Goal: Task Accomplishment & Management: Manage account settings

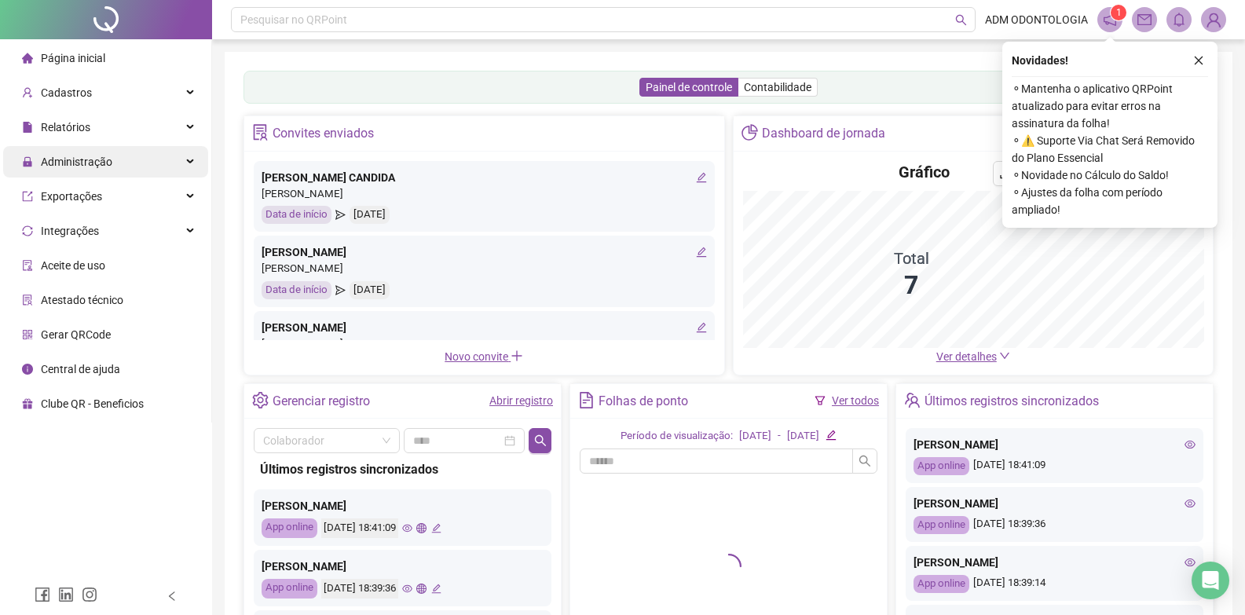
click at [92, 172] on span "Administração" at bounding box center [67, 161] width 90 height 31
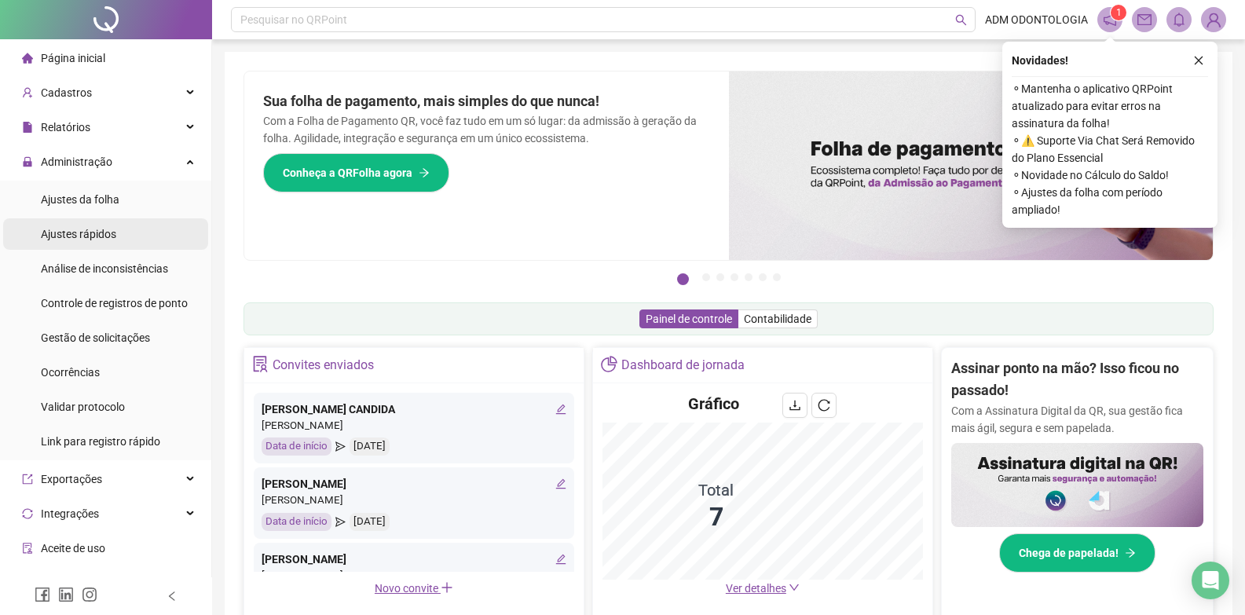
click at [116, 237] on li "Ajustes rápidos" at bounding box center [105, 233] width 205 height 31
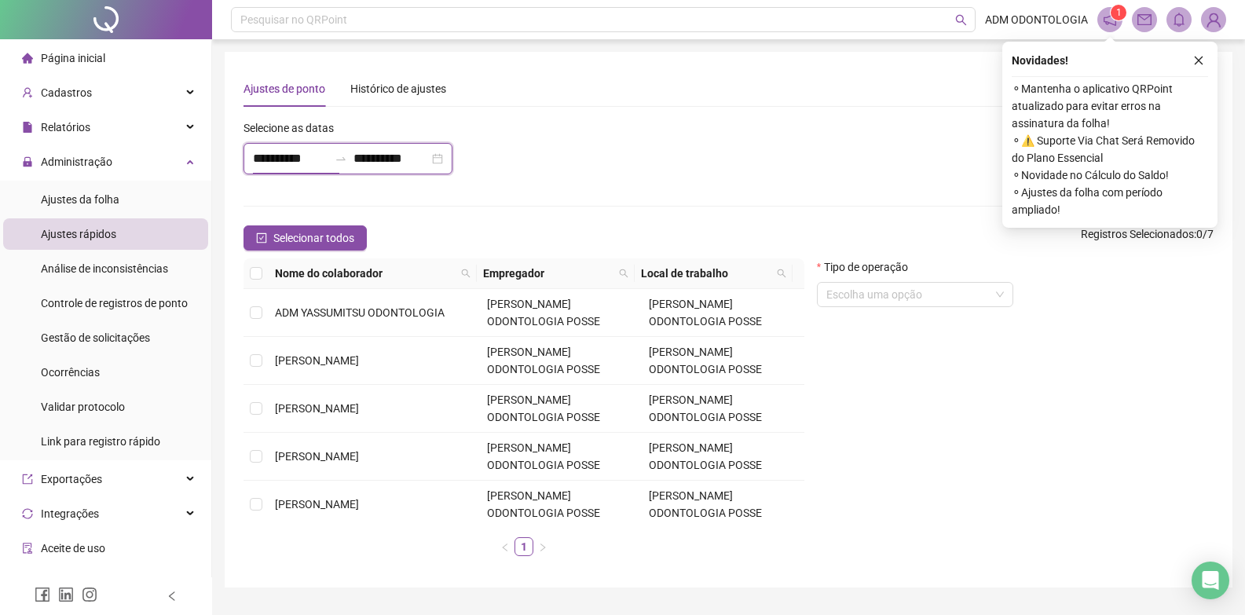
click at [274, 167] on input "**********" at bounding box center [290, 158] width 75 height 19
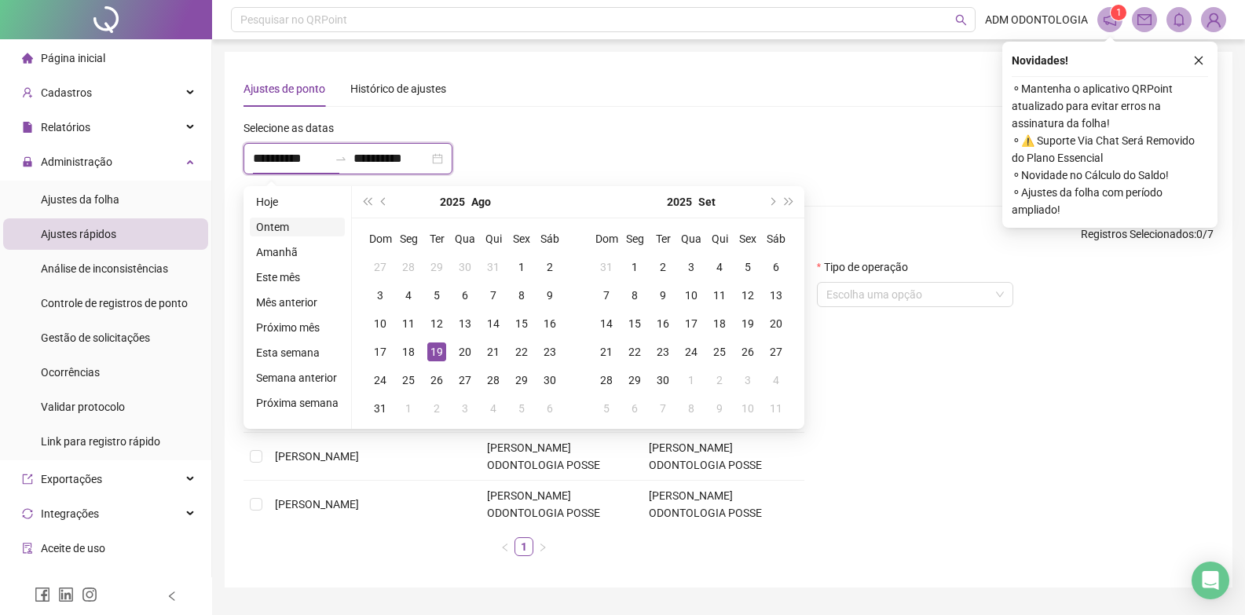
type input "**********"
drag, startPoint x: 568, startPoint y: 121, endPoint x: 525, endPoint y: 127, distance: 43.6
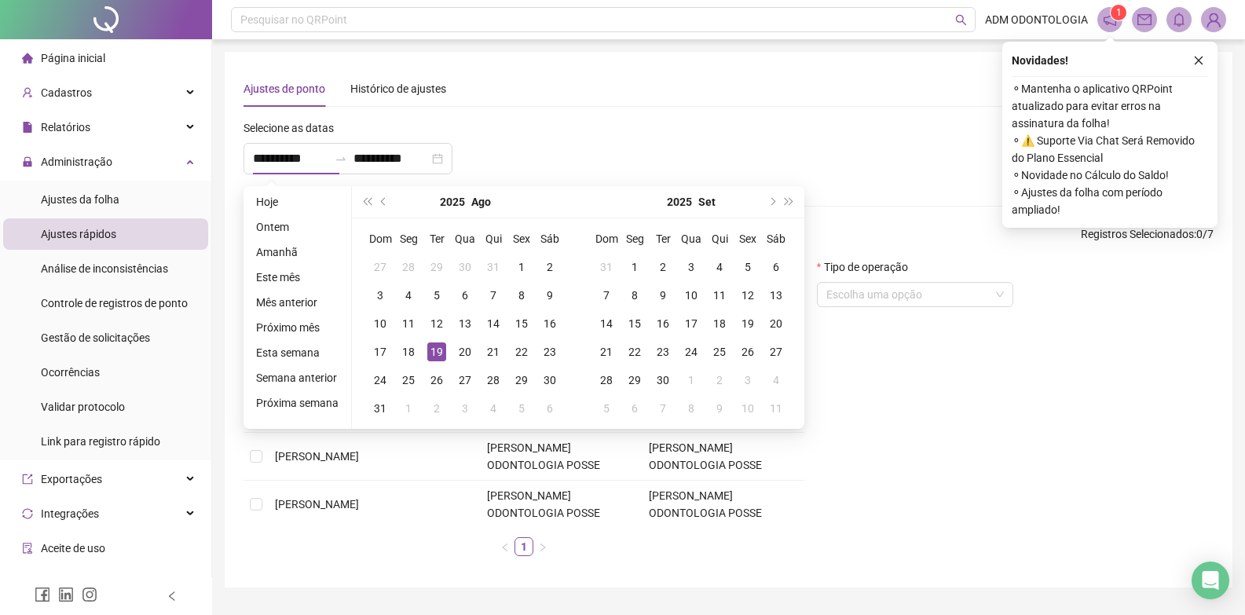
click at [565, 121] on div "**********" at bounding box center [526, 153] width 575 height 68
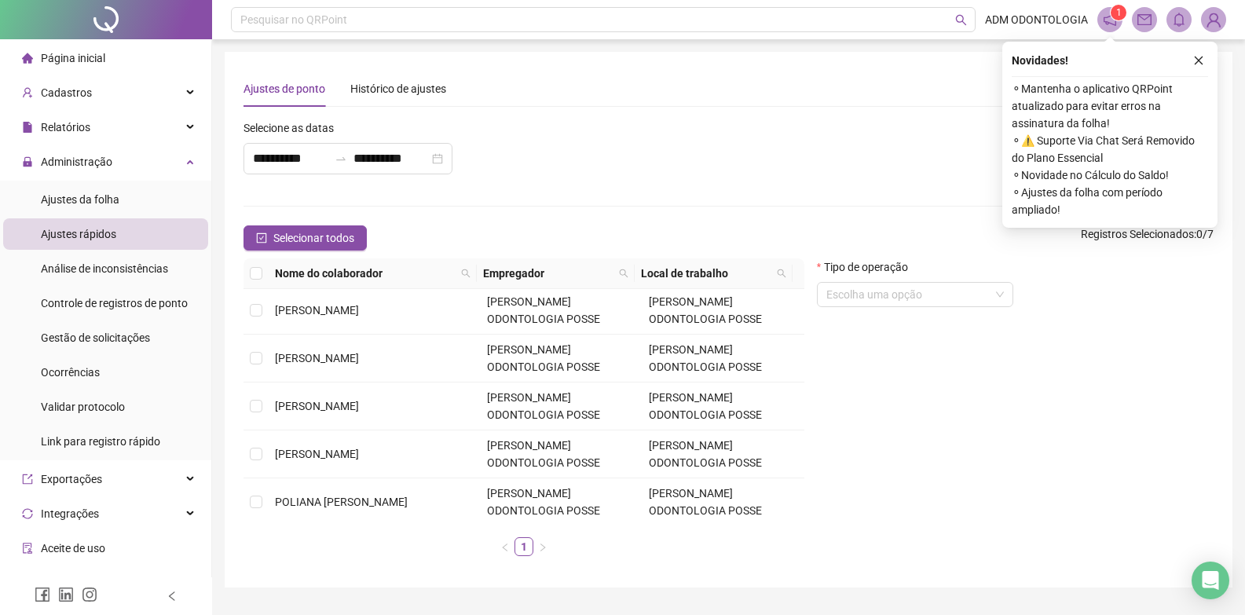
scroll to position [100, 0]
drag, startPoint x: 279, startPoint y: 490, endPoint x: 290, endPoint y: 490, distance: 11.0
click at [284, 490] on td "POLIANA [PERSON_NAME]" at bounding box center [375, 501] width 212 height 48
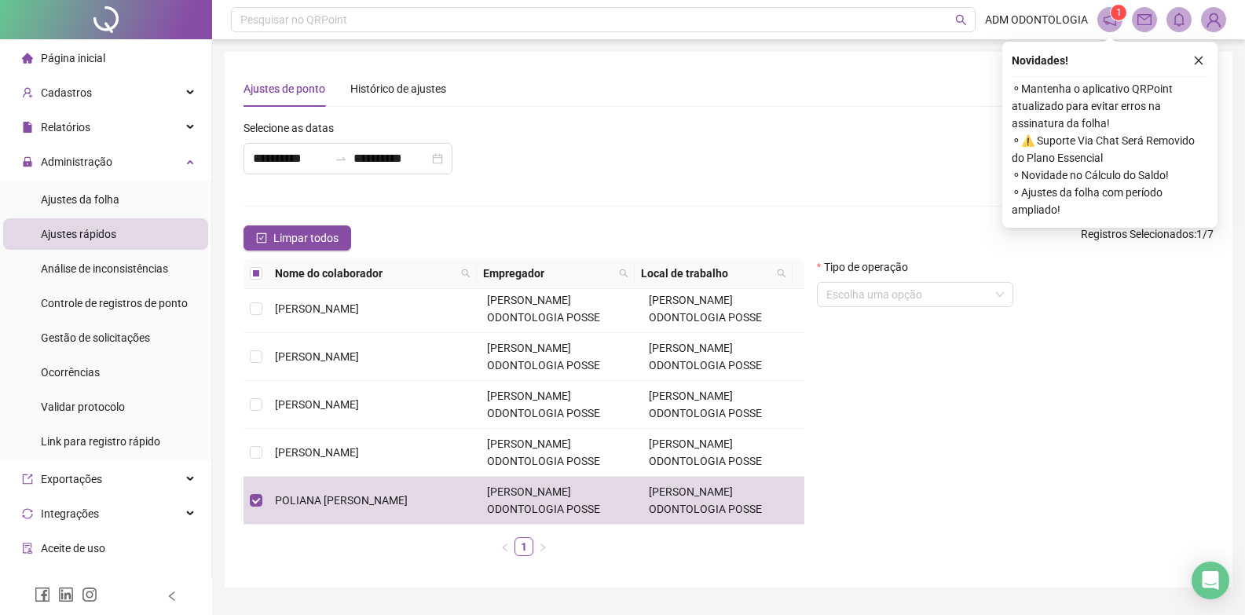
click at [1204, 64] on button "button" at bounding box center [1199, 60] width 19 height 19
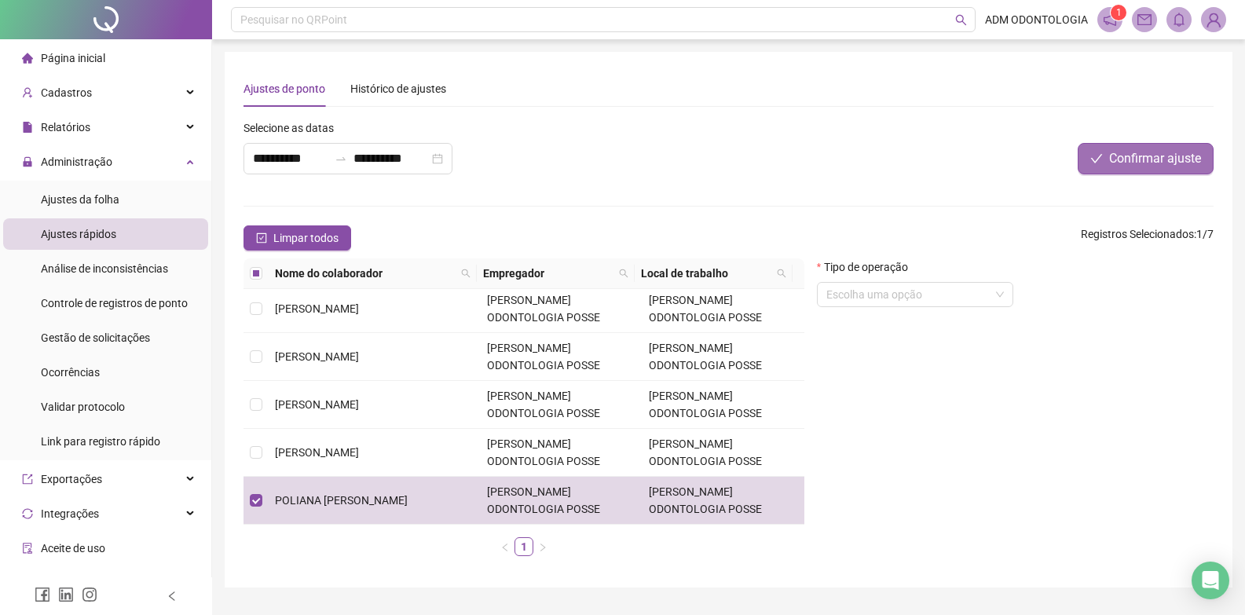
click at [1127, 156] on span "Confirmar ajuste" at bounding box center [1156, 158] width 92 height 19
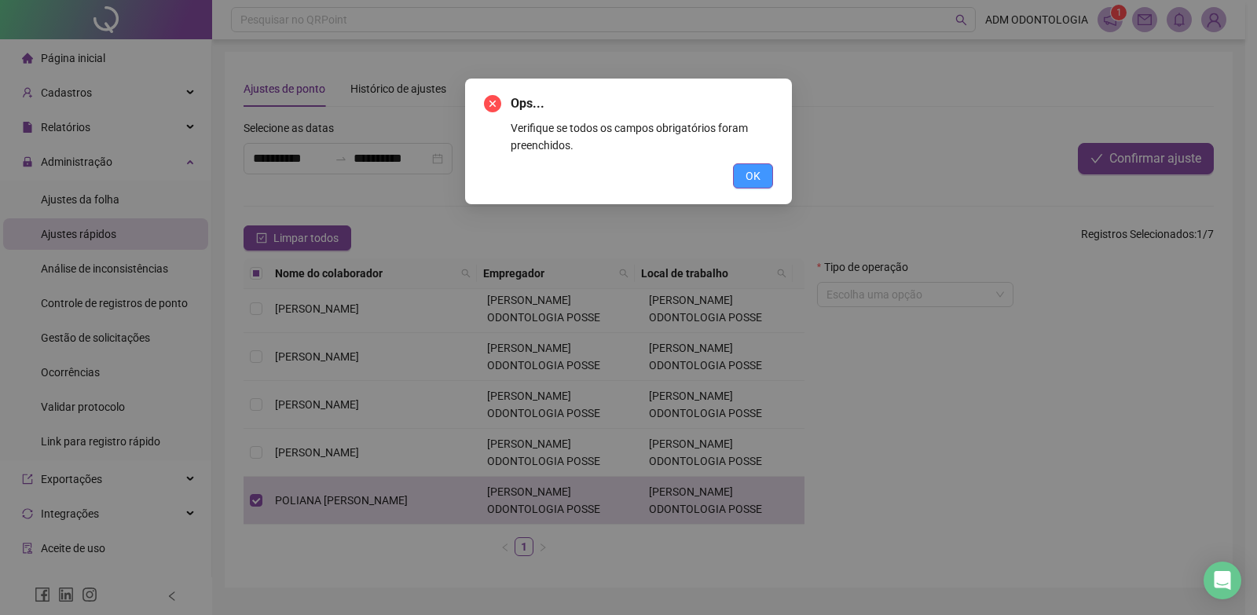
click at [761, 173] on button "OK" at bounding box center [753, 175] width 40 height 25
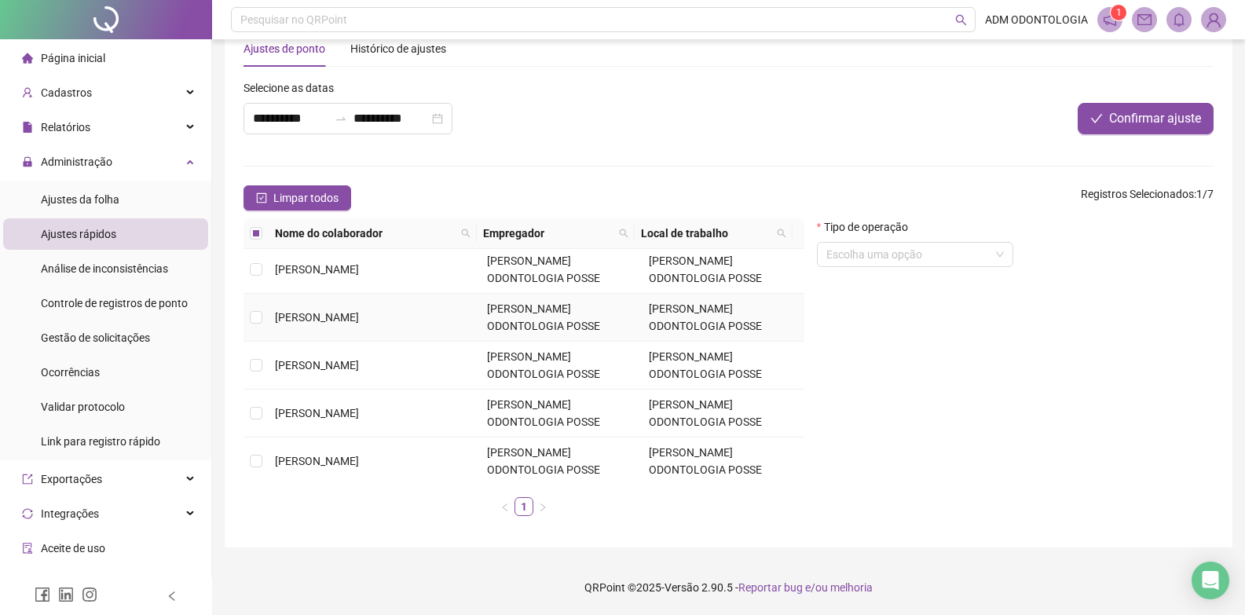
scroll to position [79, 0]
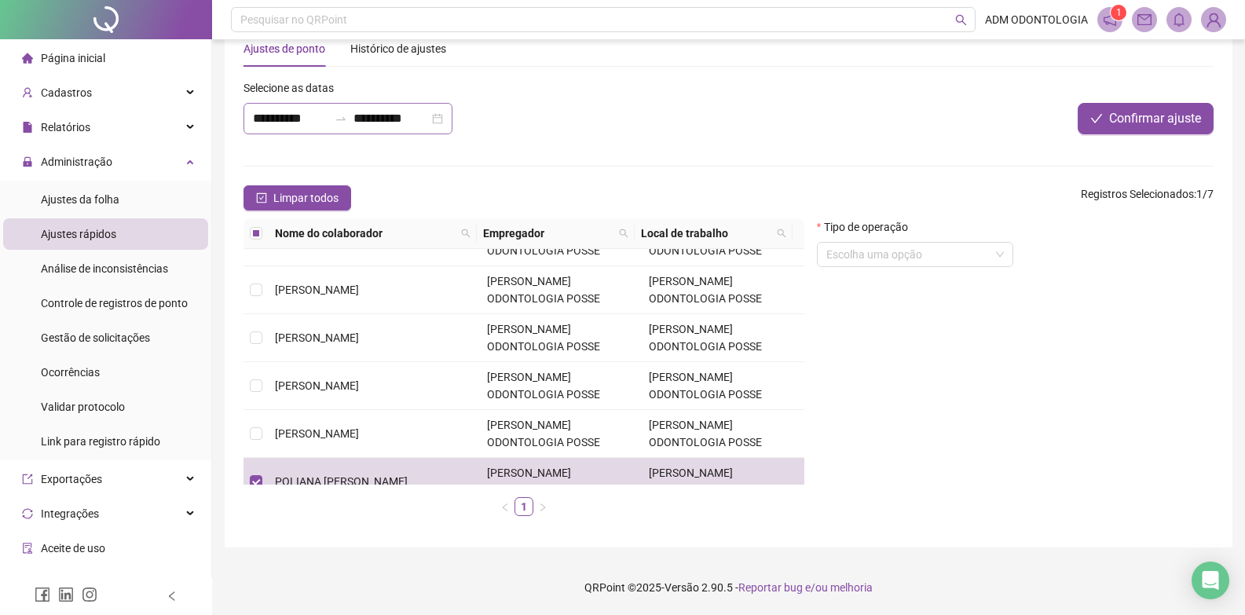
click at [343, 124] on div at bounding box center [340, 118] width 25 height 13
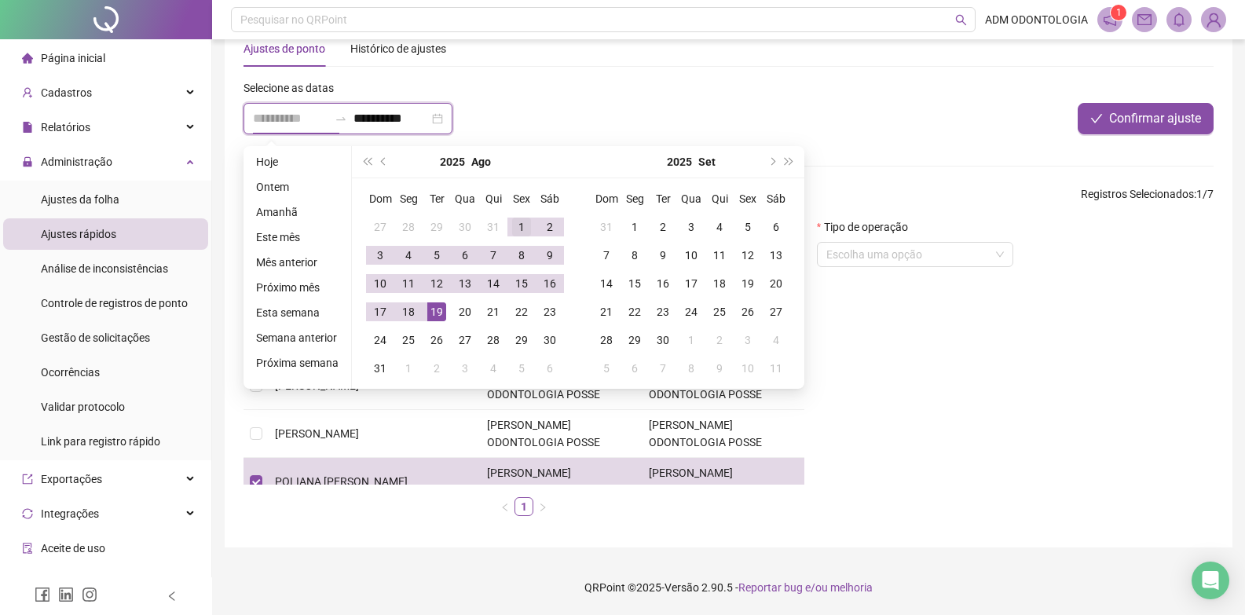
type input "**********"
click at [522, 226] on div "1" at bounding box center [521, 227] width 19 height 19
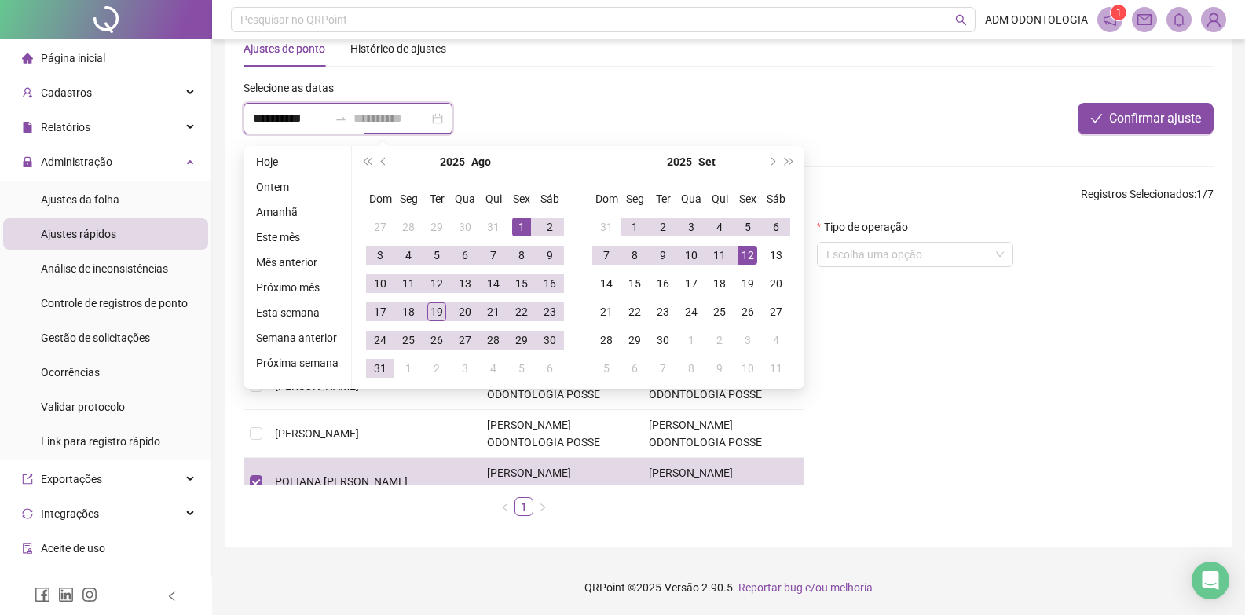
type input "**********"
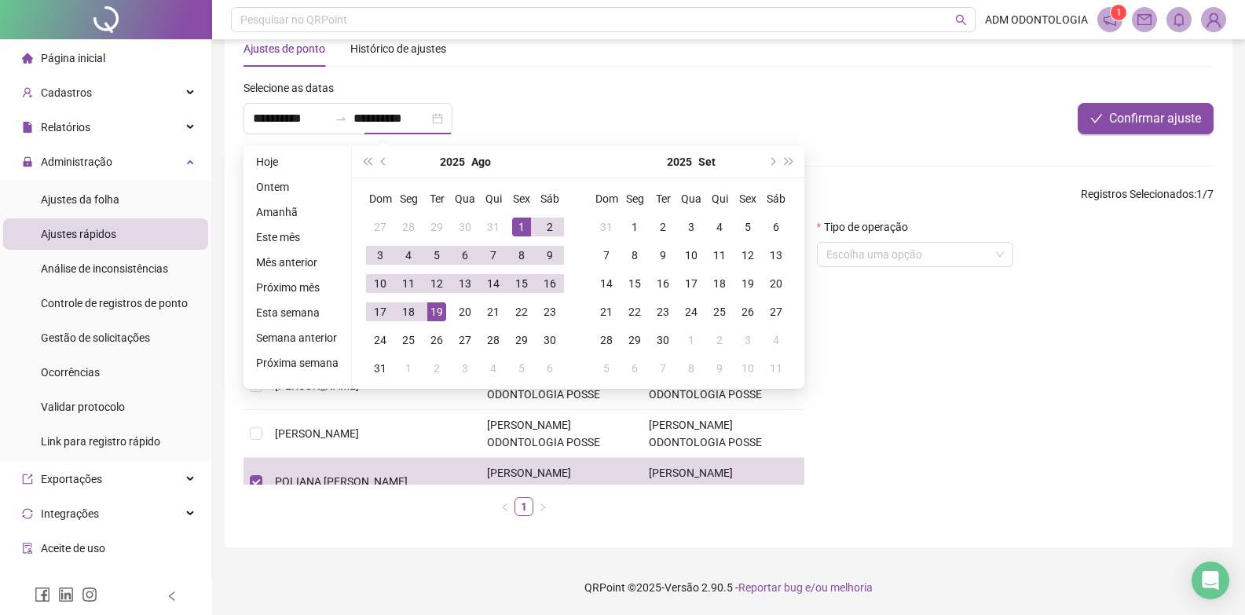
click at [919, 311] on div "Tipo de operação Escolha uma opção" at bounding box center [1015, 373] width 409 height 310
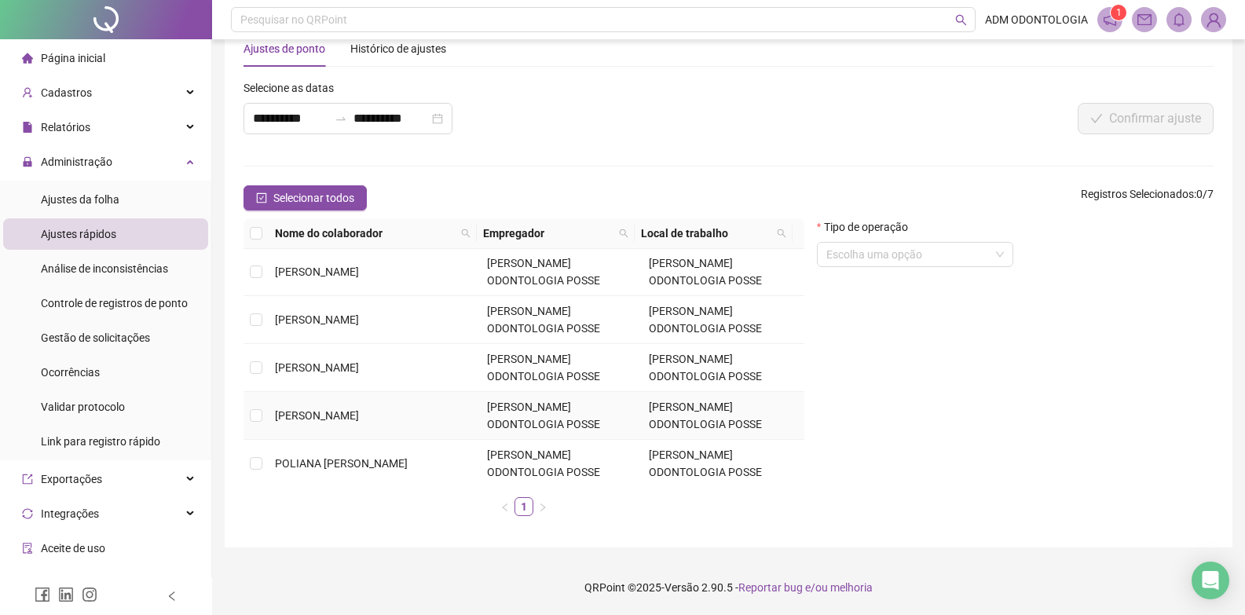
scroll to position [100, 0]
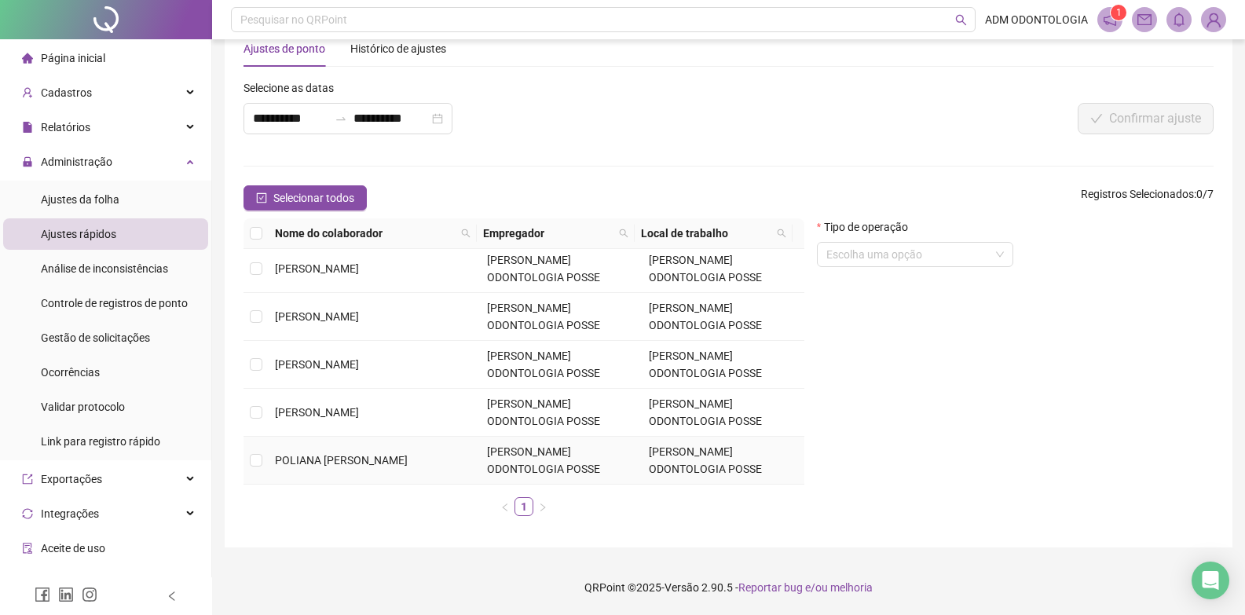
click at [266, 464] on td at bounding box center [256, 461] width 25 height 48
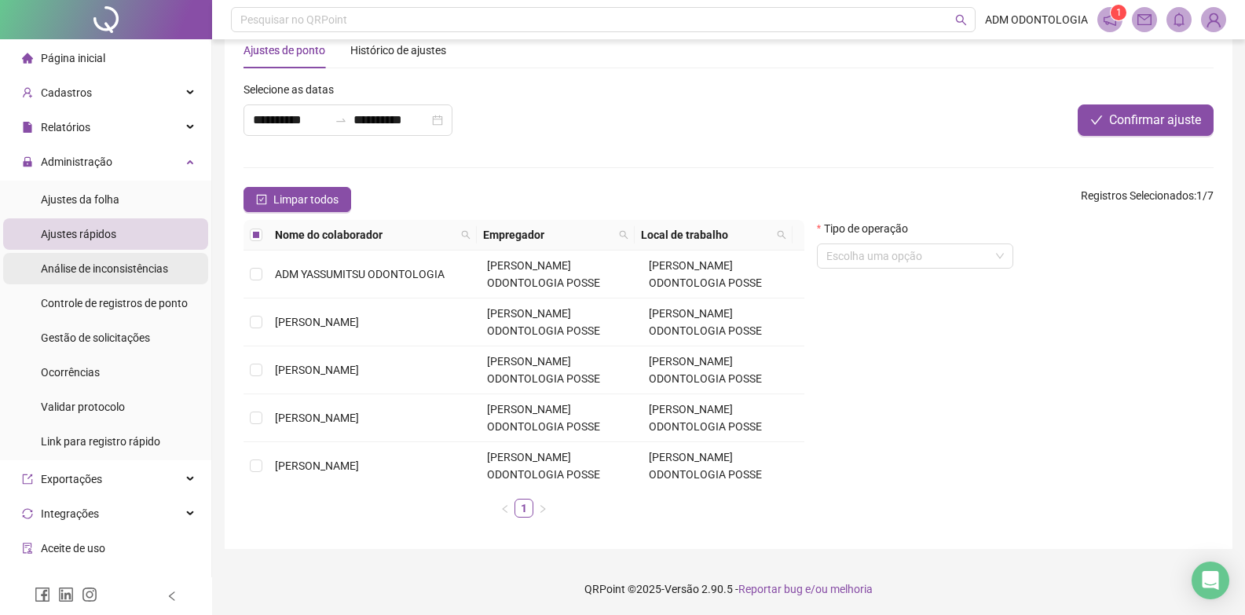
scroll to position [40, 0]
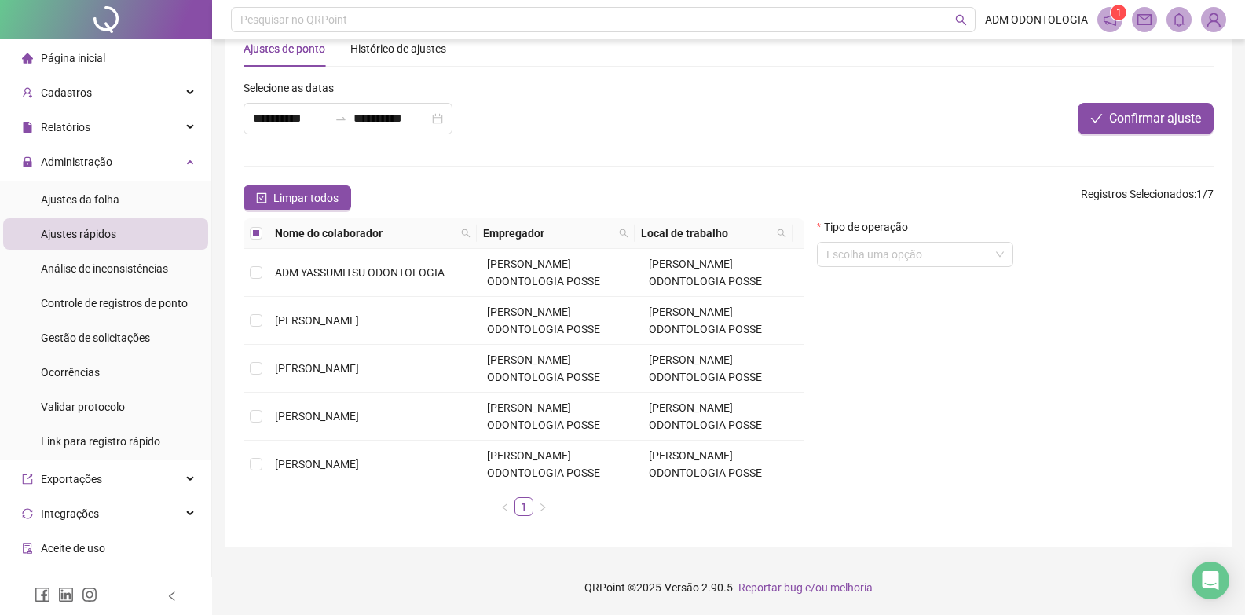
click at [61, 236] on span "Ajustes rápidos" at bounding box center [78, 234] width 75 height 13
click at [108, 209] on div "Ajustes da folha" at bounding box center [80, 199] width 79 height 31
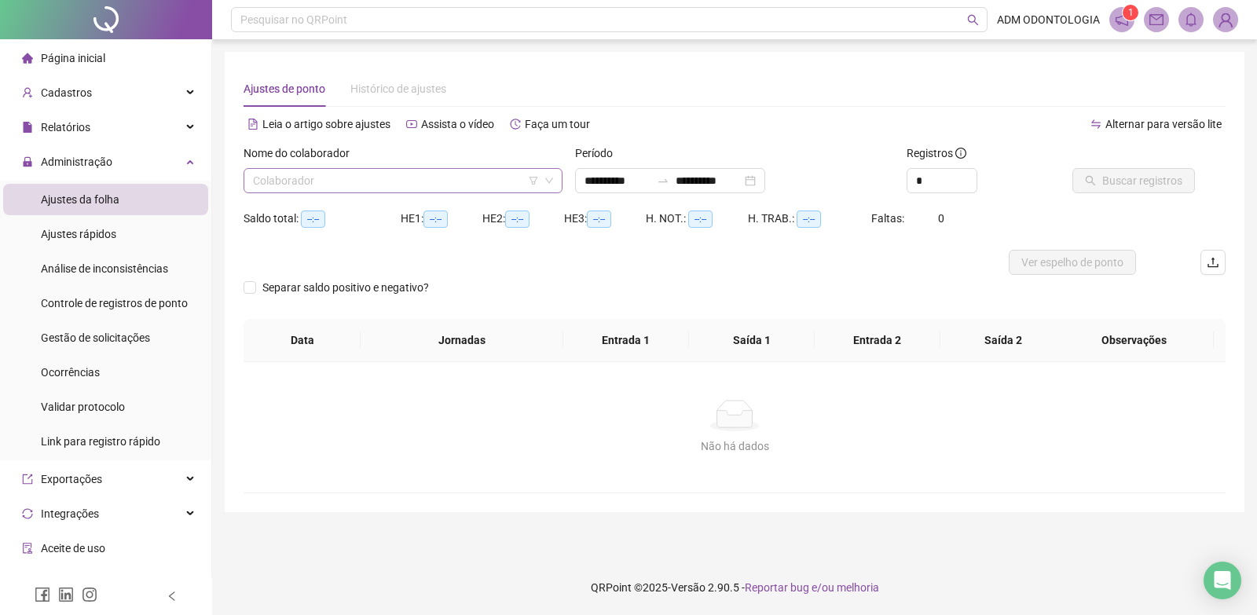
type input "**********"
click at [380, 189] on input "search" at bounding box center [396, 181] width 286 height 24
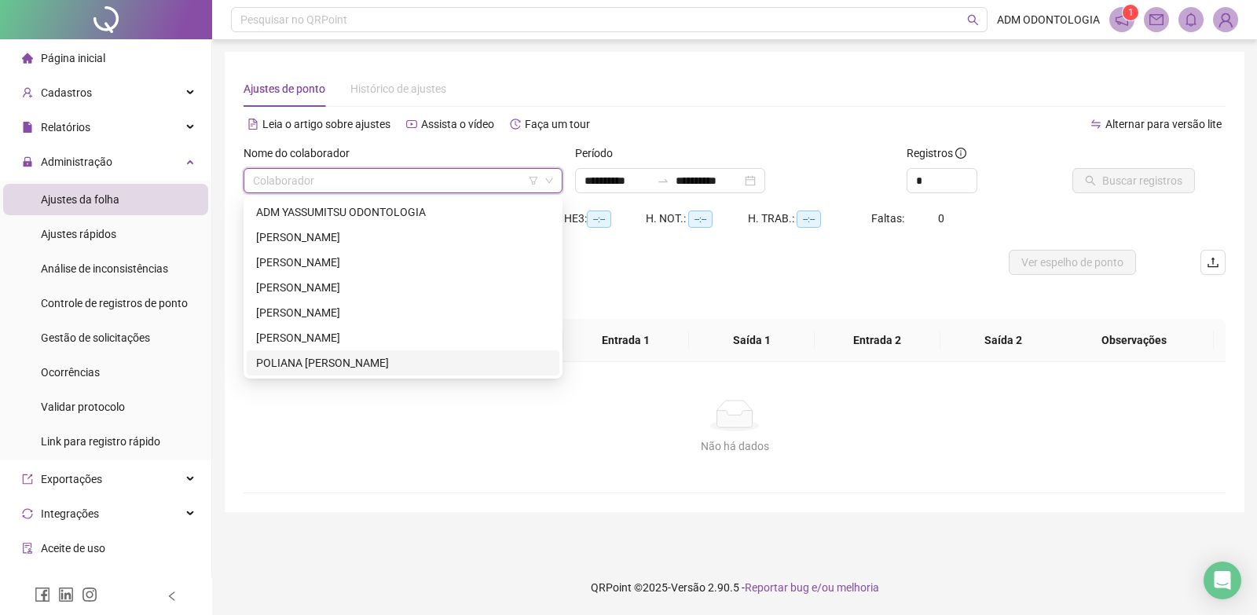
click at [335, 357] on div "POLIANA [PERSON_NAME]" at bounding box center [403, 362] width 294 height 17
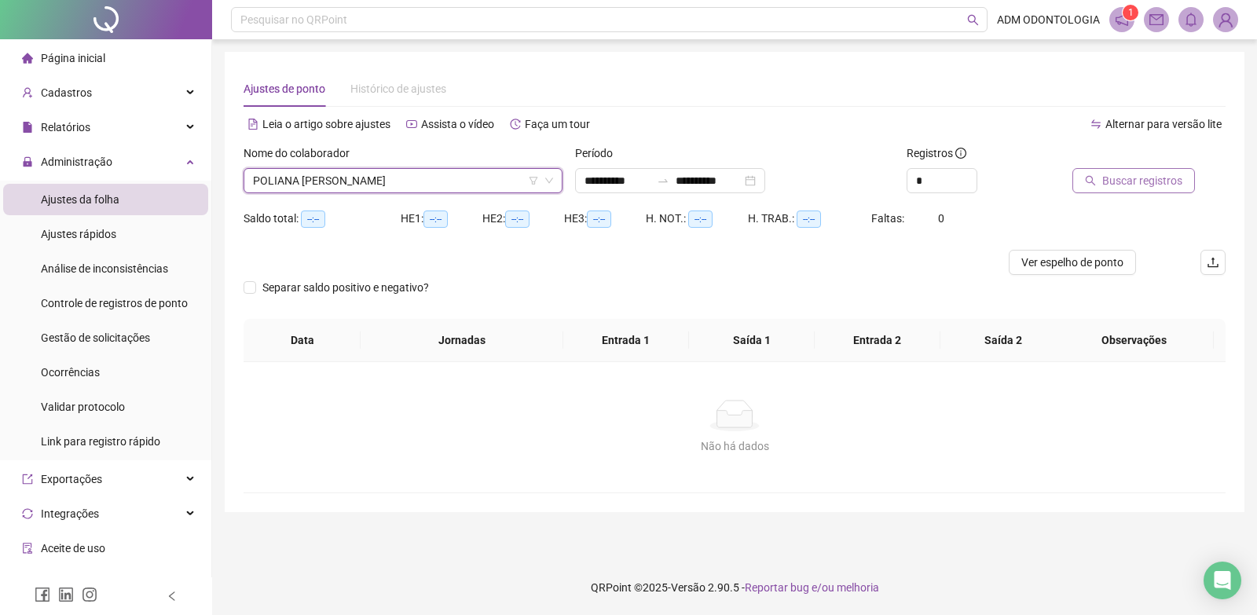
click at [1102, 176] on span "Buscar registros" at bounding box center [1142, 180] width 80 height 17
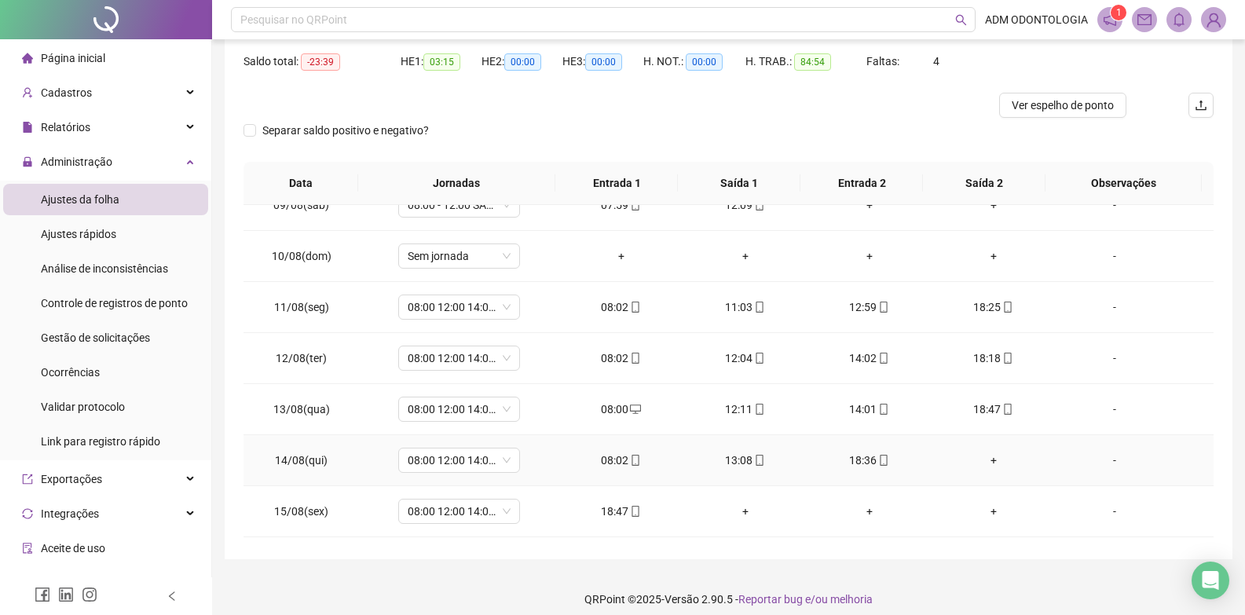
scroll to position [550, 0]
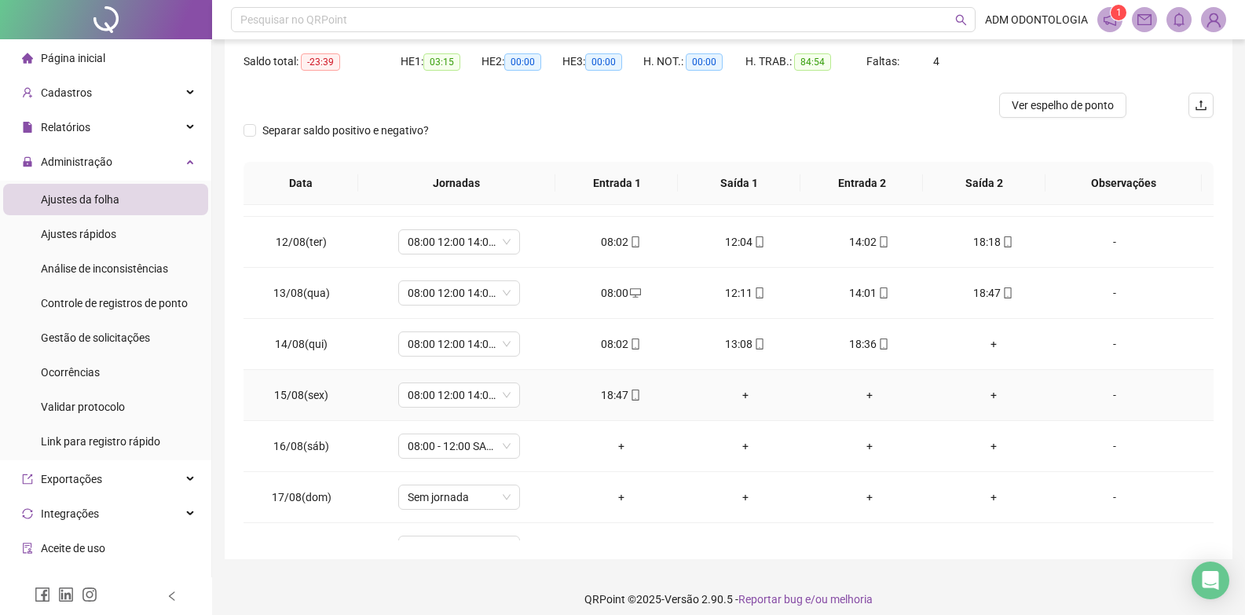
click at [743, 398] on div "+" at bounding box center [745, 395] width 99 height 17
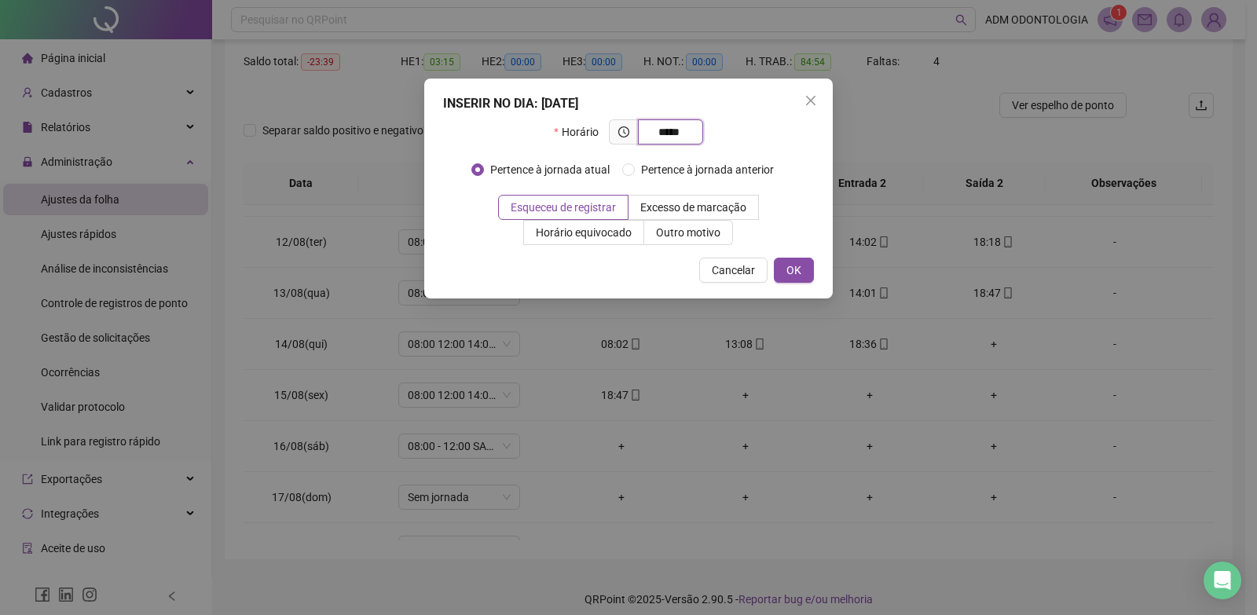
type input "*****"
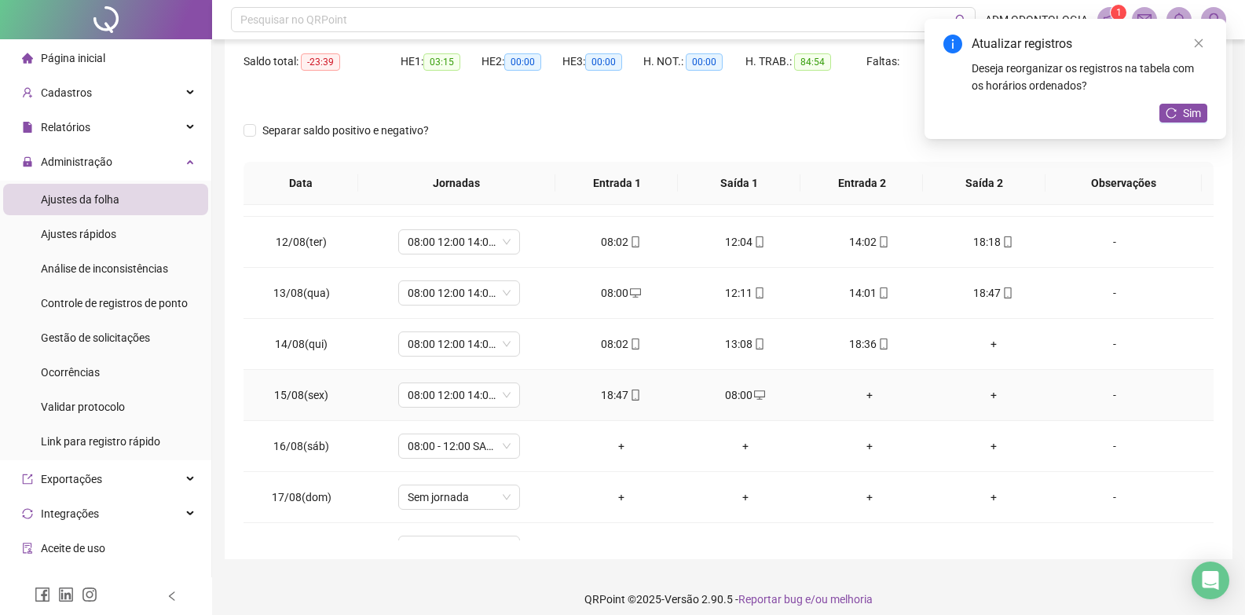
click at [862, 397] on div "+" at bounding box center [869, 395] width 99 height 17
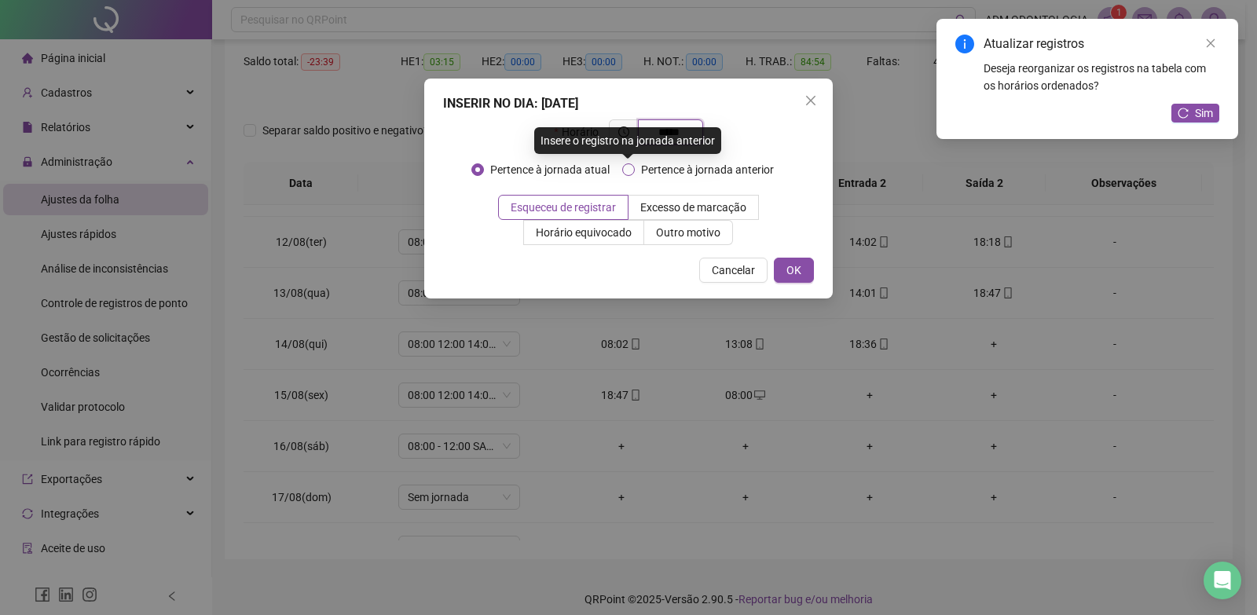
type input "*****"
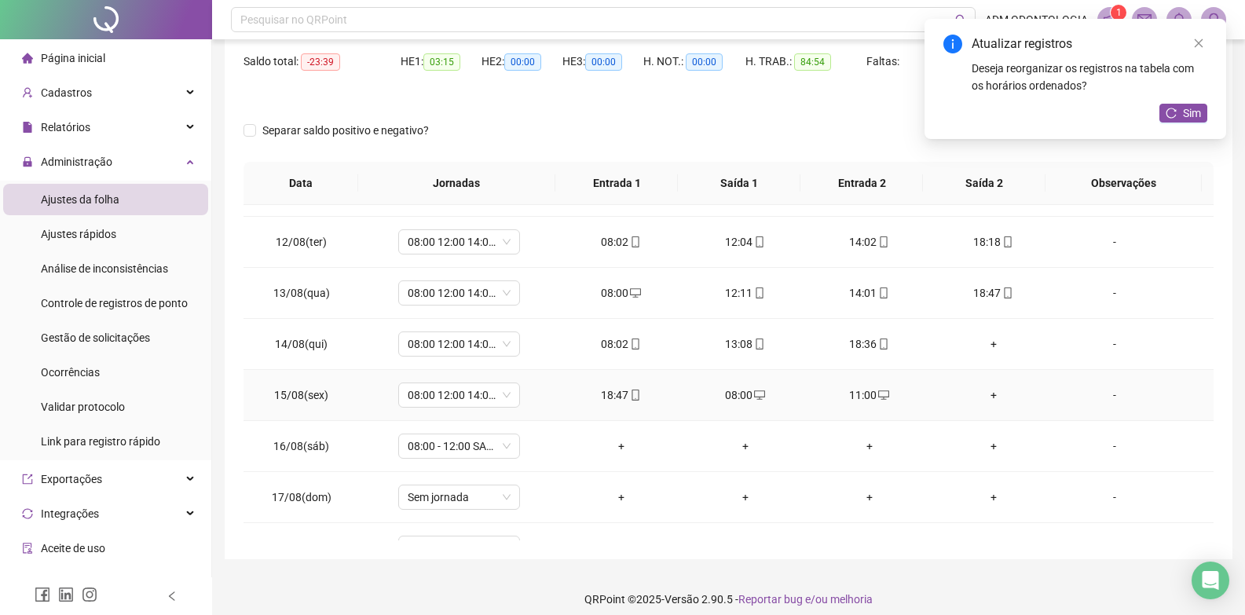
click at [981, 389] on div "+" at bounding box center [994, 395] width 99 height 17
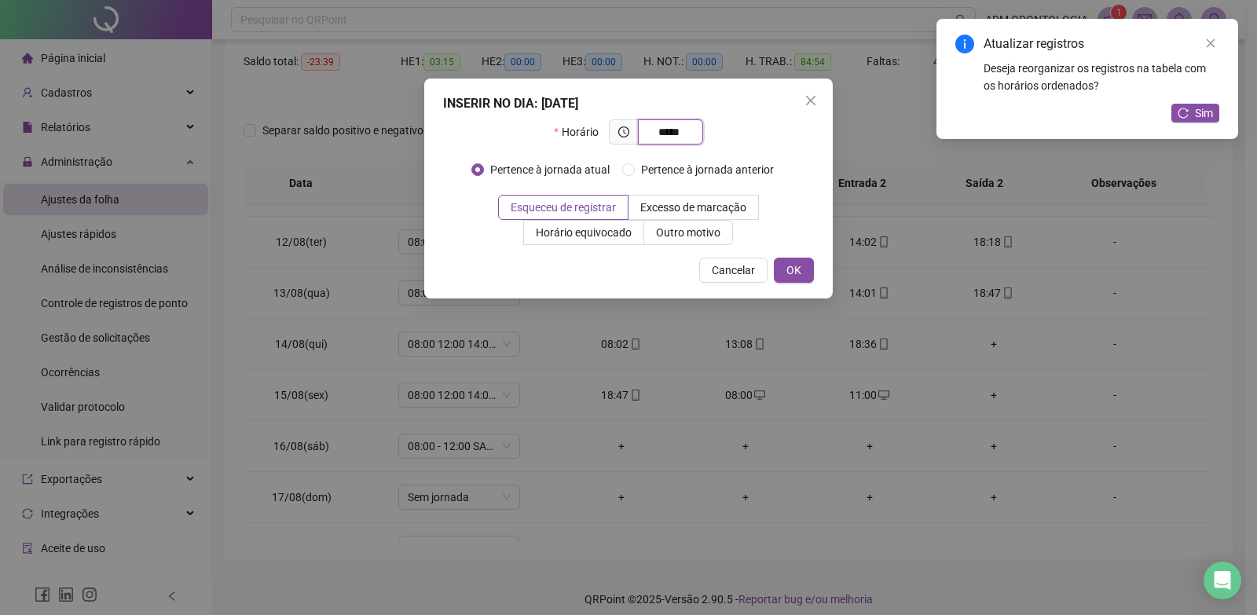
type input "*****"
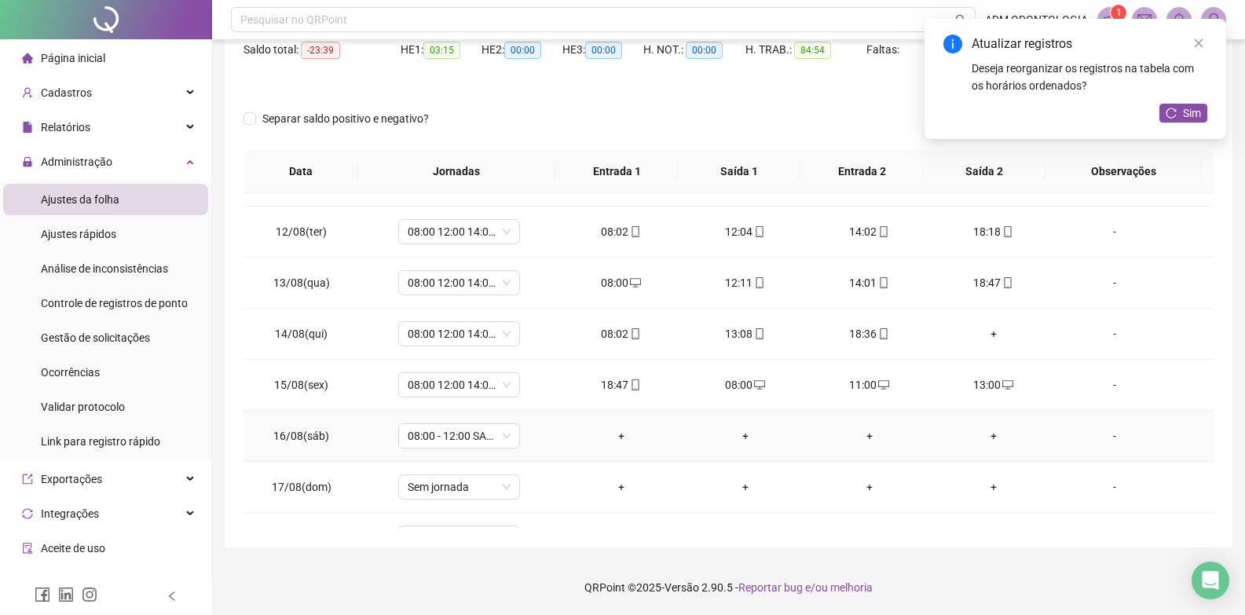
scroll to position [584, 0]
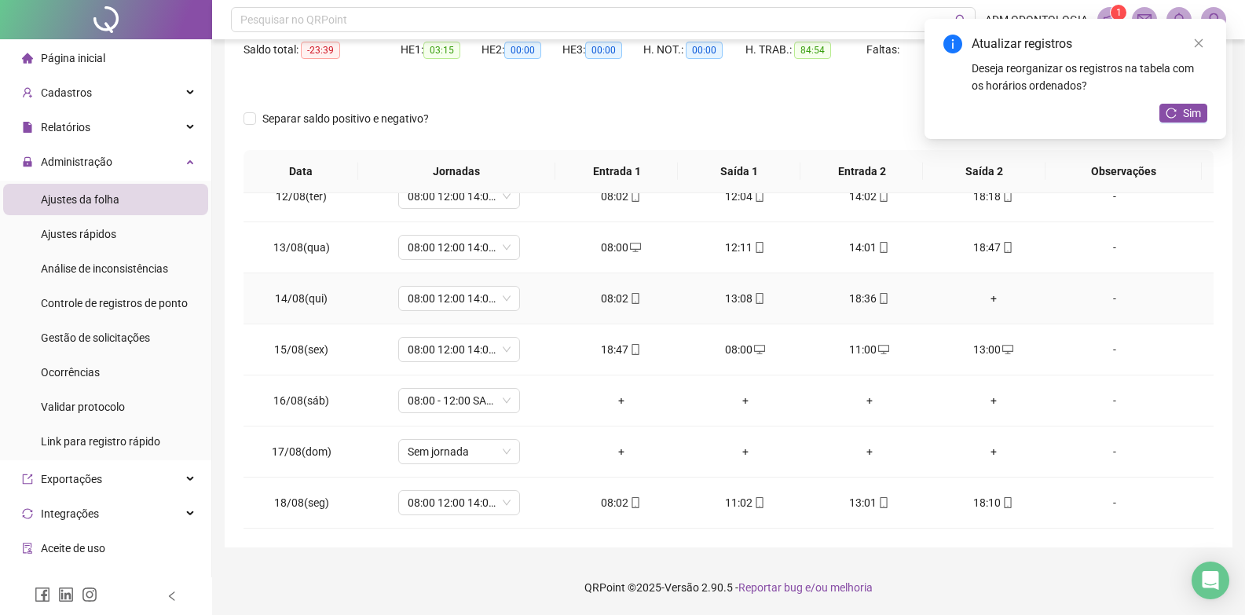
click at [989, 301] on div "+" at bounding box center [994, 298] width 99 height 17
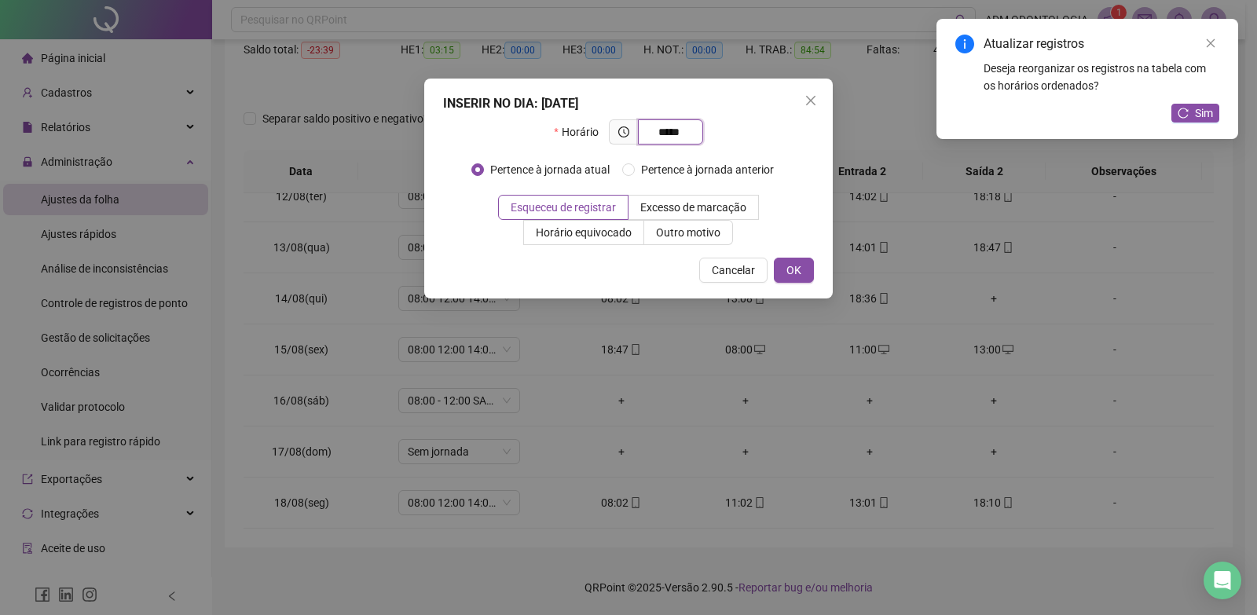
type input "*****"
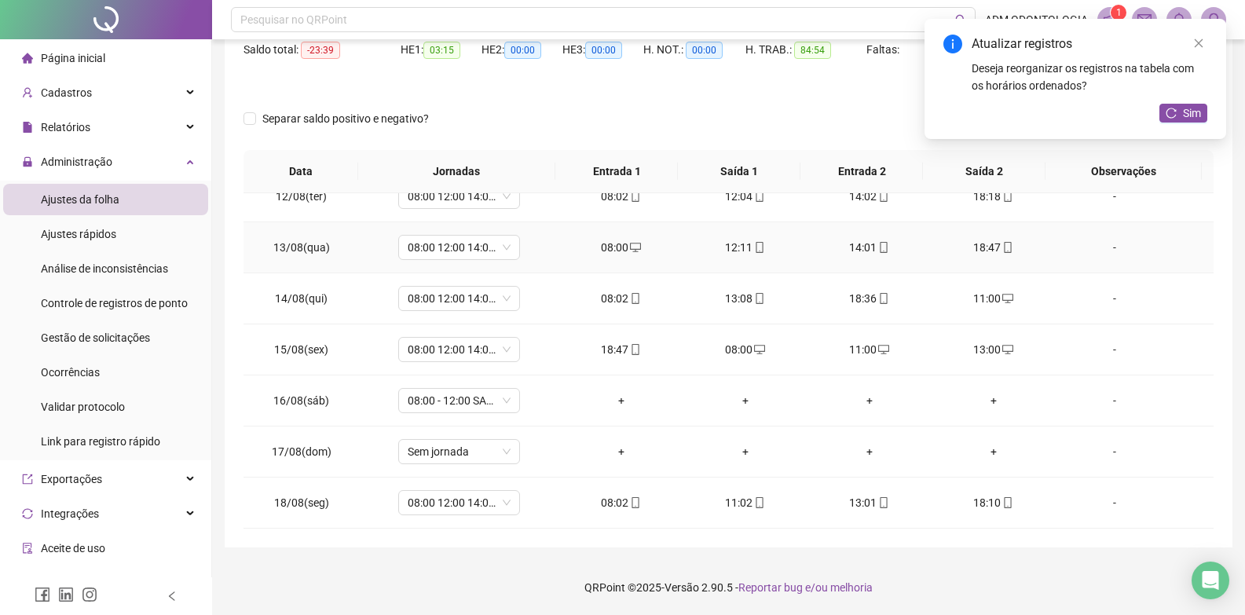
click at [1003, 250] on icon "mobile" at bounding box center [1008, 247] width 11 height 11
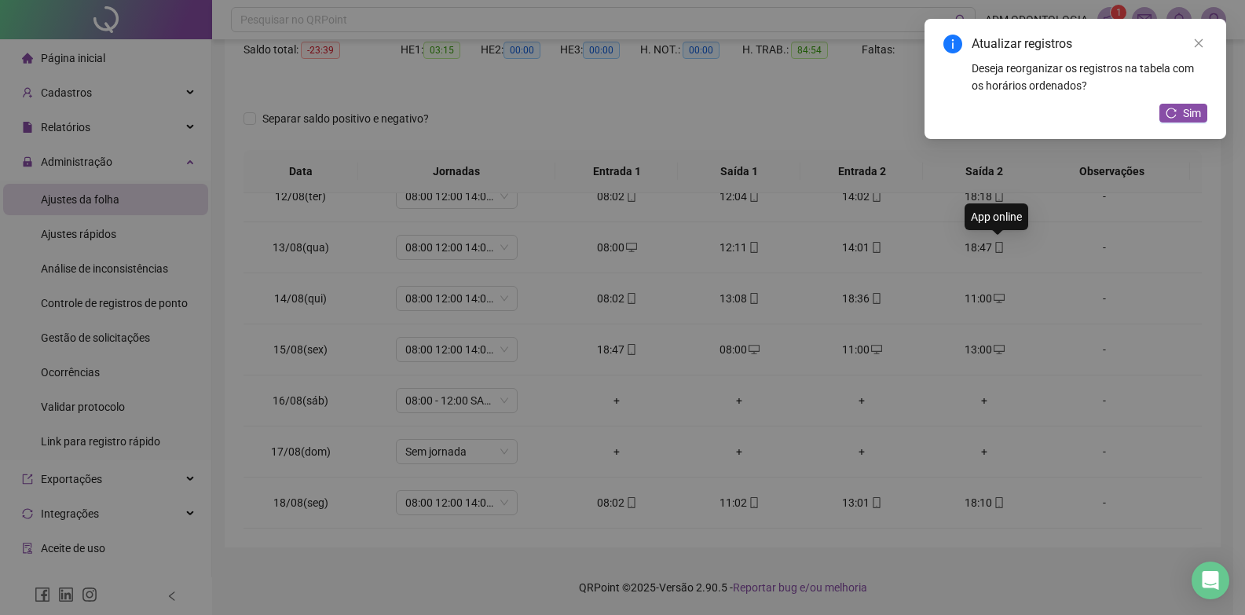
type input "**********"
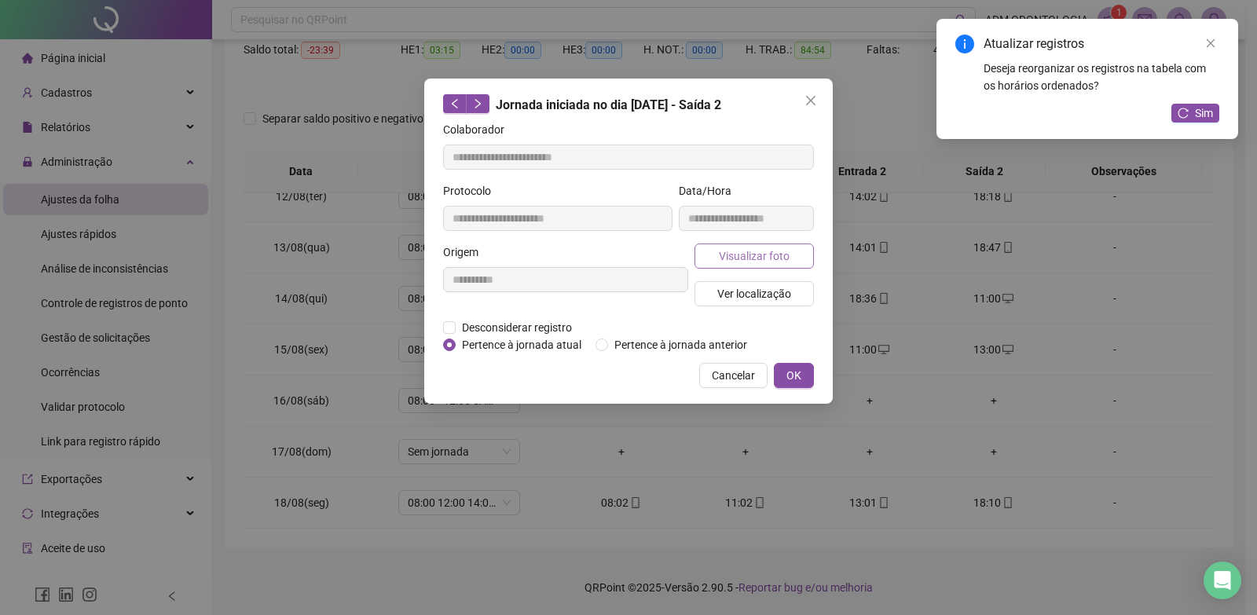
click at [752, 255] on span "Visualizar foto" at bounding box center [754, 256] width 71 height 17
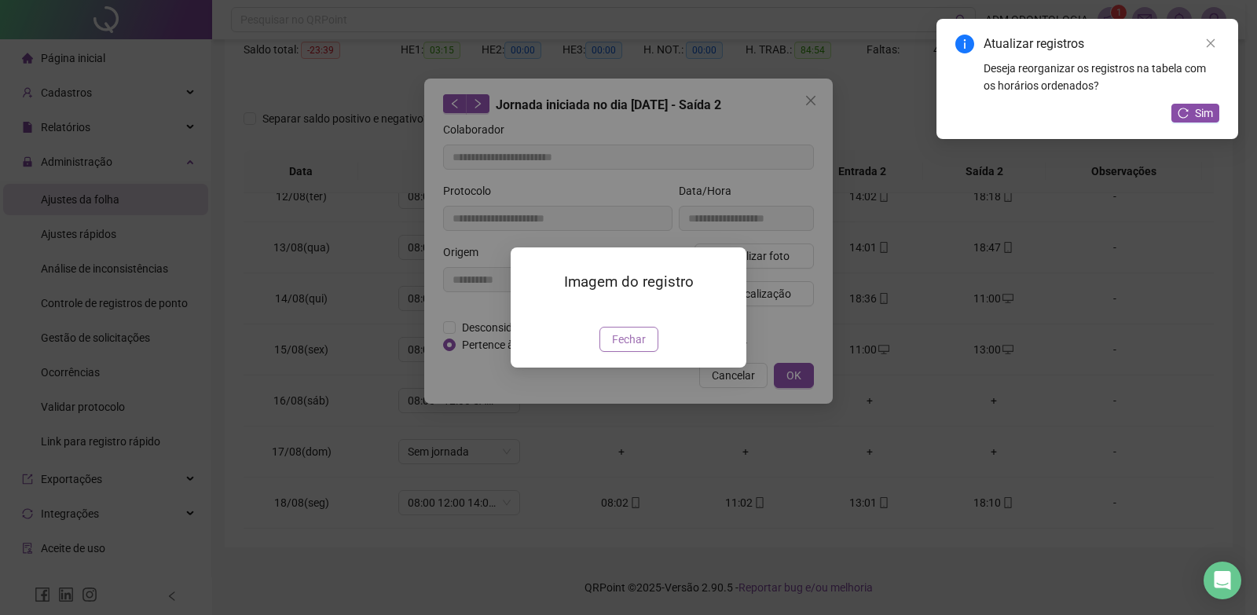
click at [626, 352] on button "Fechar" at bounding box center [629, 339] width 59 height 25
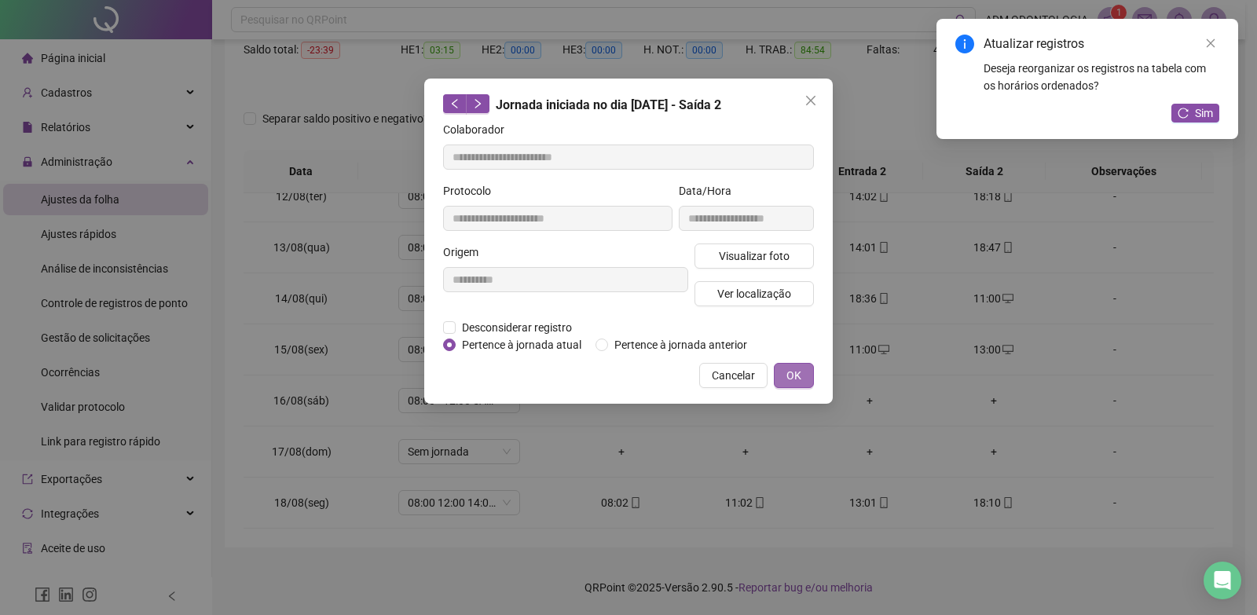
click at [789, 373] on span "OK" at bounding box center [794, 375] width 15 height 17
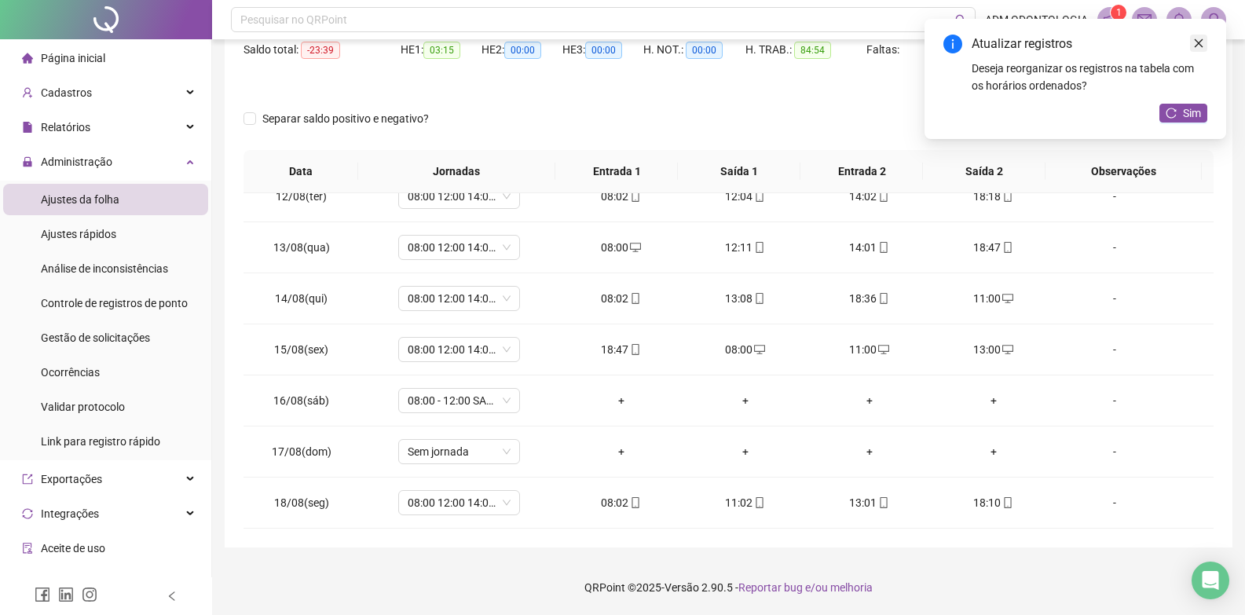
drag, startPoint x: 1194, startPoint y: 44, endPoint x: 1183, endPoint y: 46, distance: 11.1
click at [1193, 45] on link "Close" at bounding box center [1198, 43] width 17 height 17
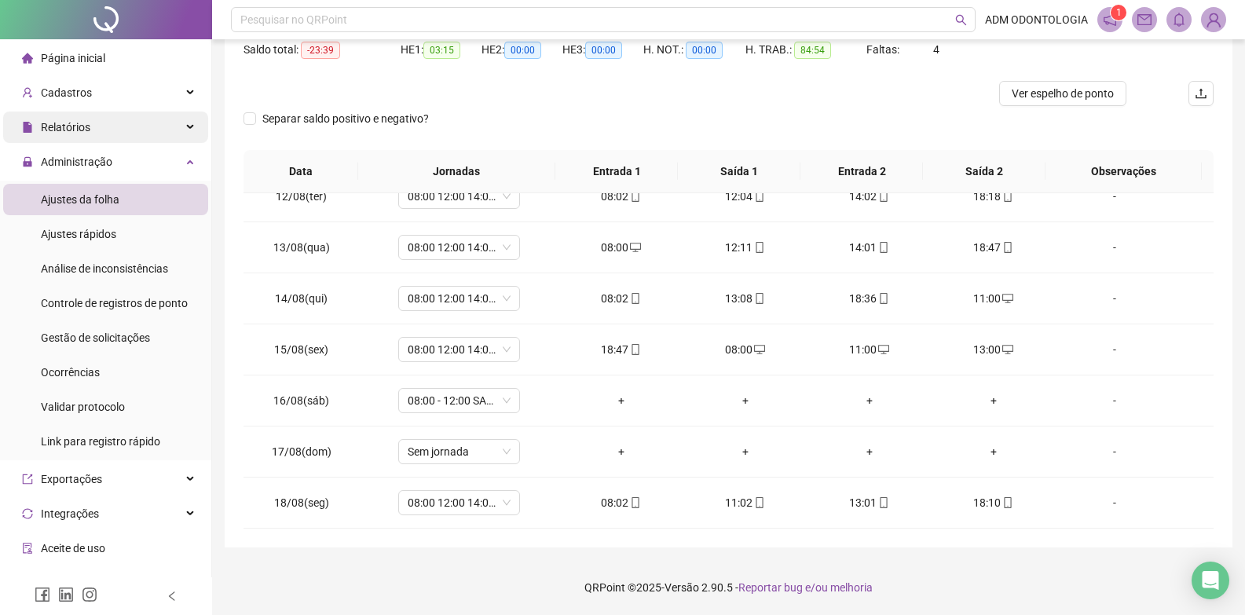
click at [91, 124] on div "Relatórios" at bounding box center [105, 127] width 205 height 31
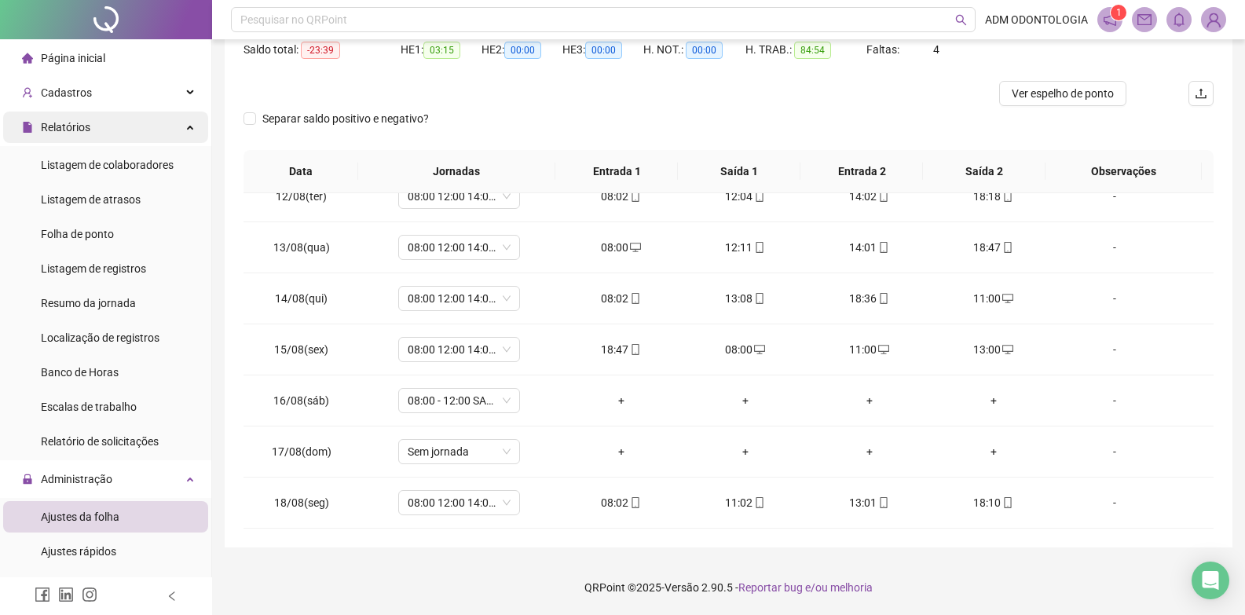
click at [133, 133] on div "Relatórios" at bounding box center [105, 127] width 205 height 31
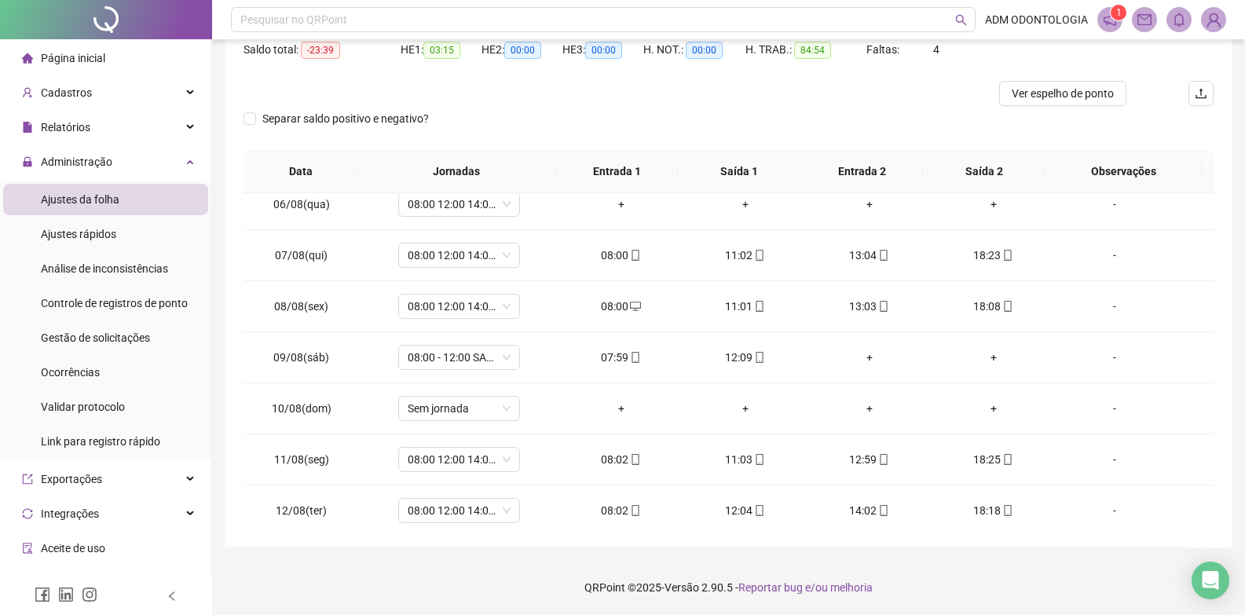
scroll to position [112, 0]
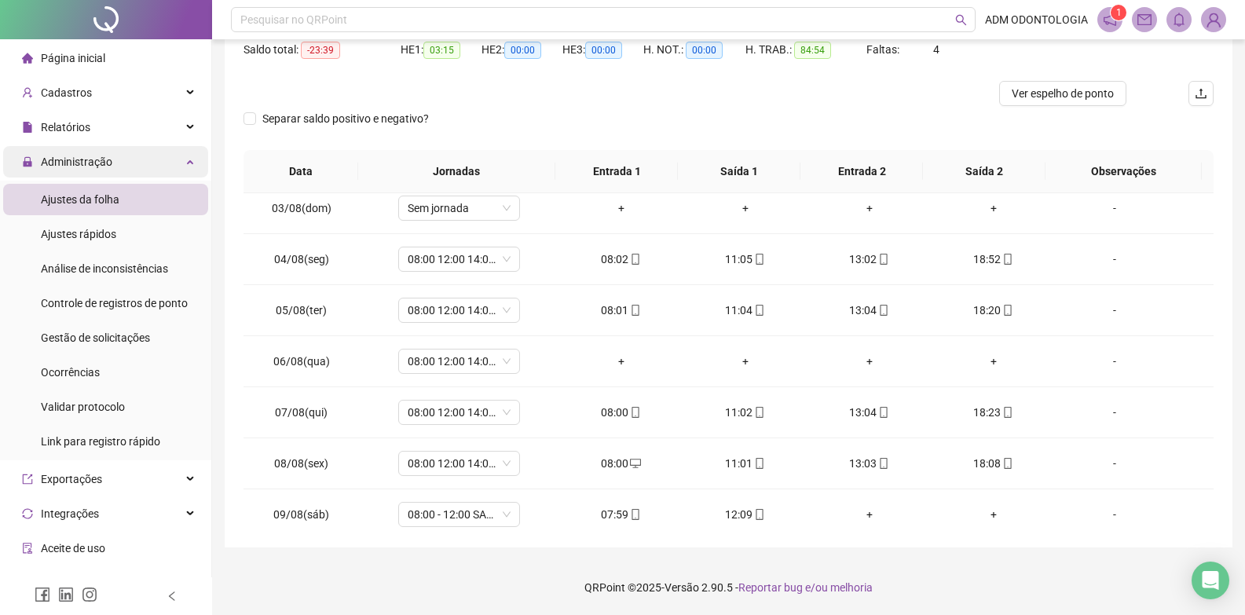
click at [105, 171] on span "Administração" at bounding box center [67, 161] width 90 height 31
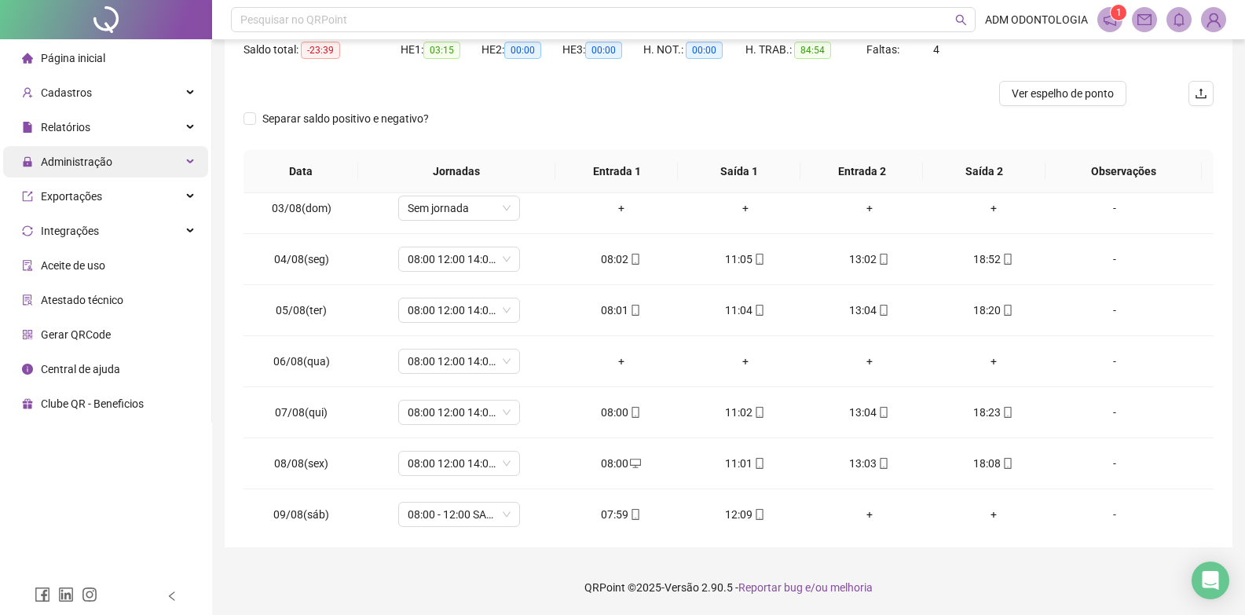
click at [109, 157] on span "Administração" at bounding box center [77, 162] width 72 height 13
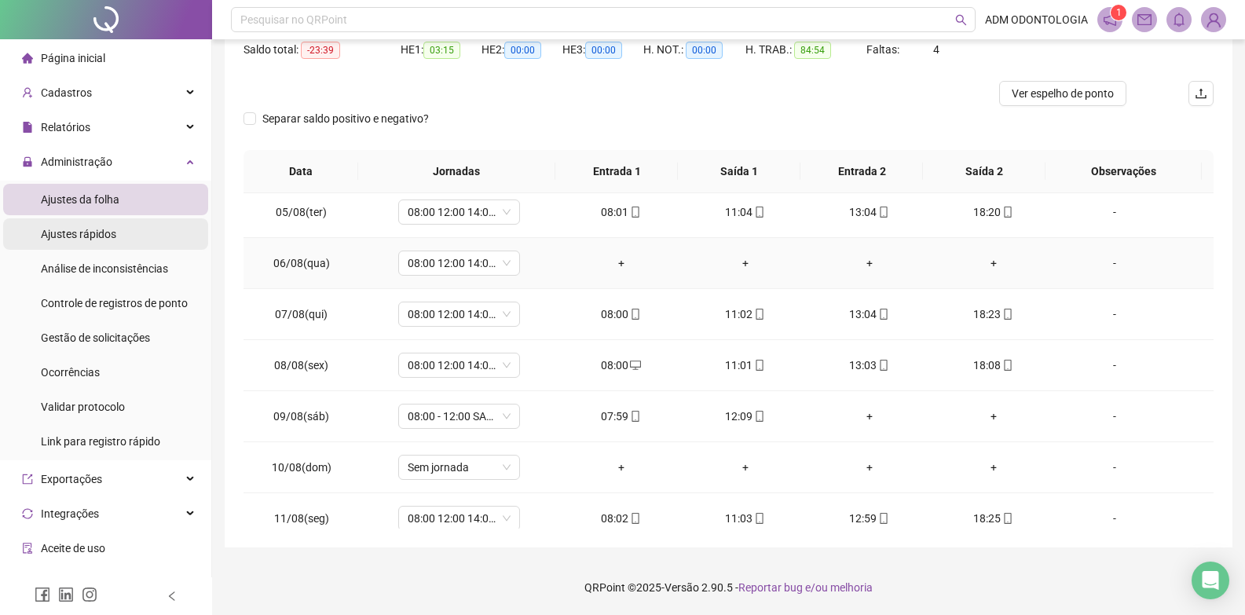
scroll to position [270, 0]
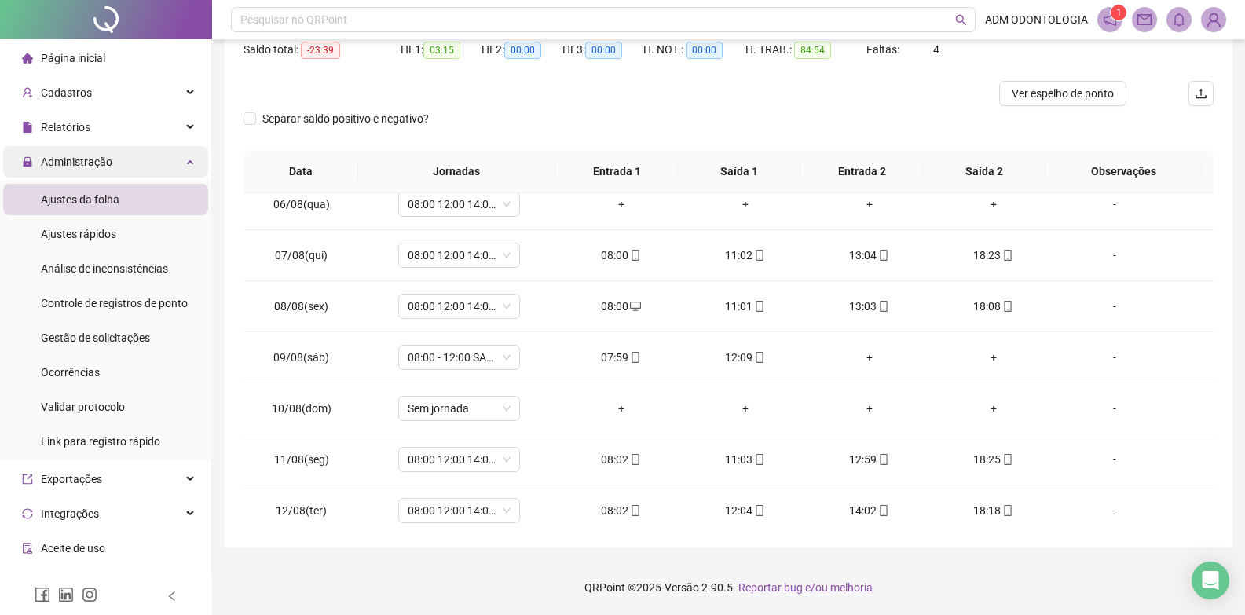
drag, startPoint x: 55, startPoint y: 151, endPoint x: 192, endPoint y: 167, distance: 137.6
click at [57, 151] on span "Administração" at bounding box center [67, 161] width 90 height 31
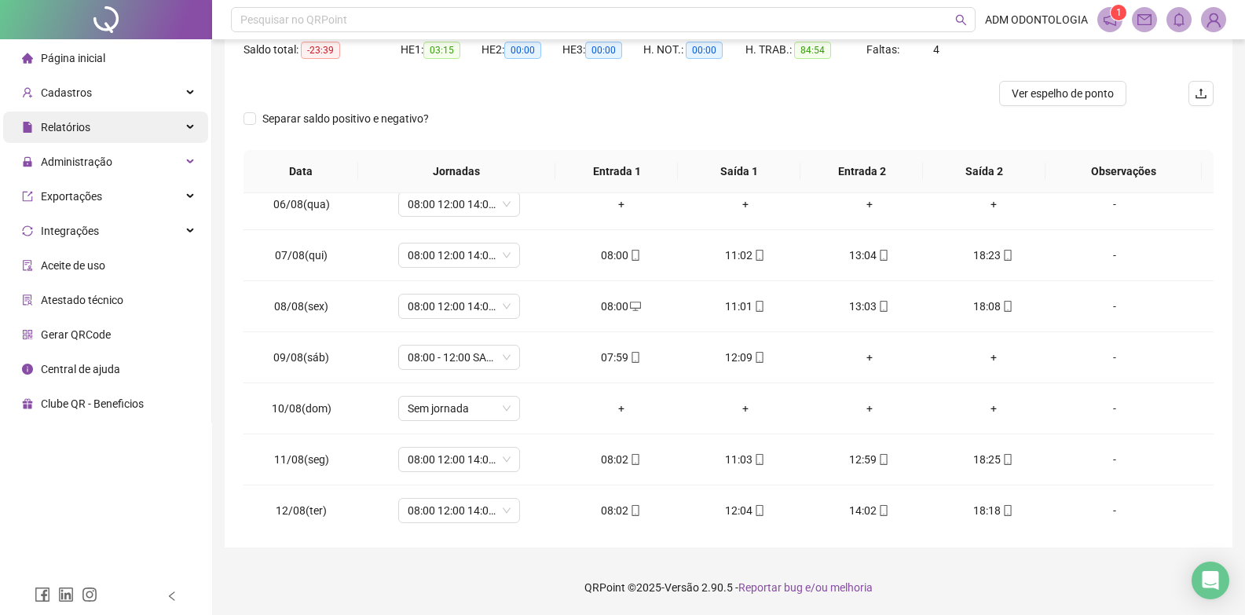
click at [102, 127] on div "Relatórios" at bounding box center [105, 127] width 205 height 31
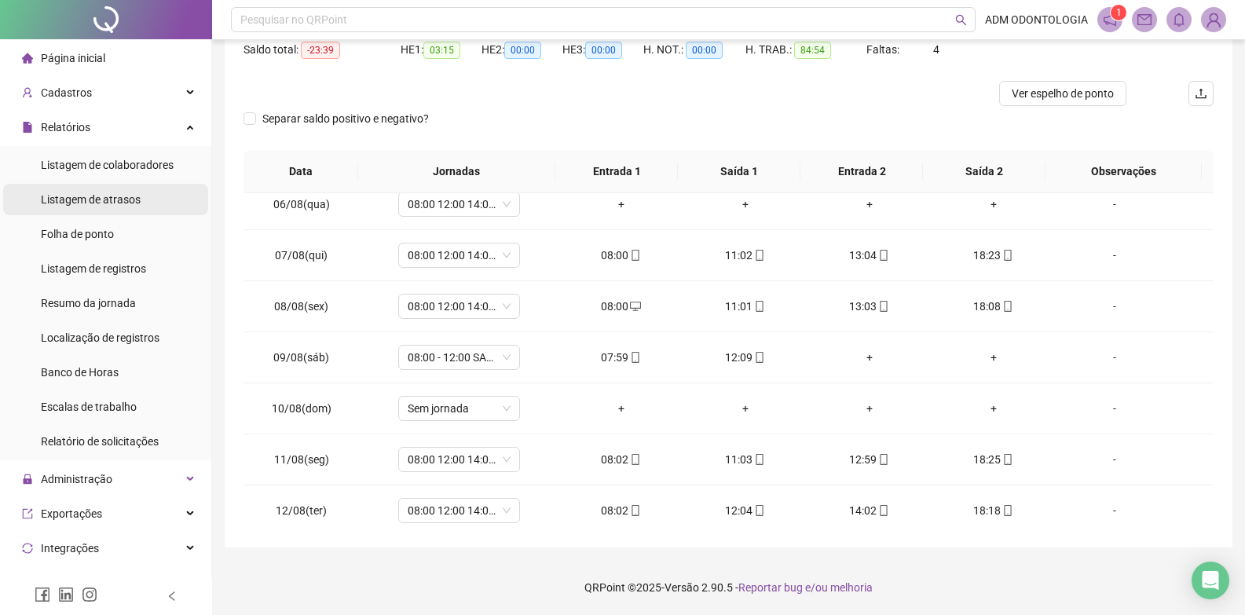
click at [122, 196] on span "Listagem de atrasos" at bounding box center [91, 199] width 100 height 13
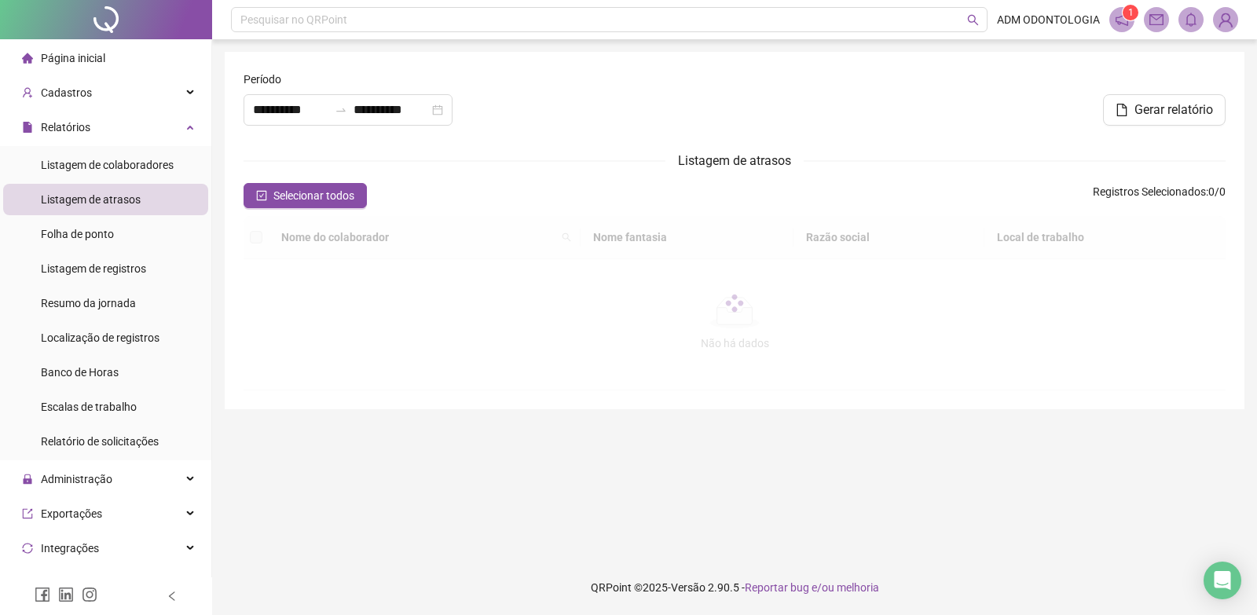
type input "**********"
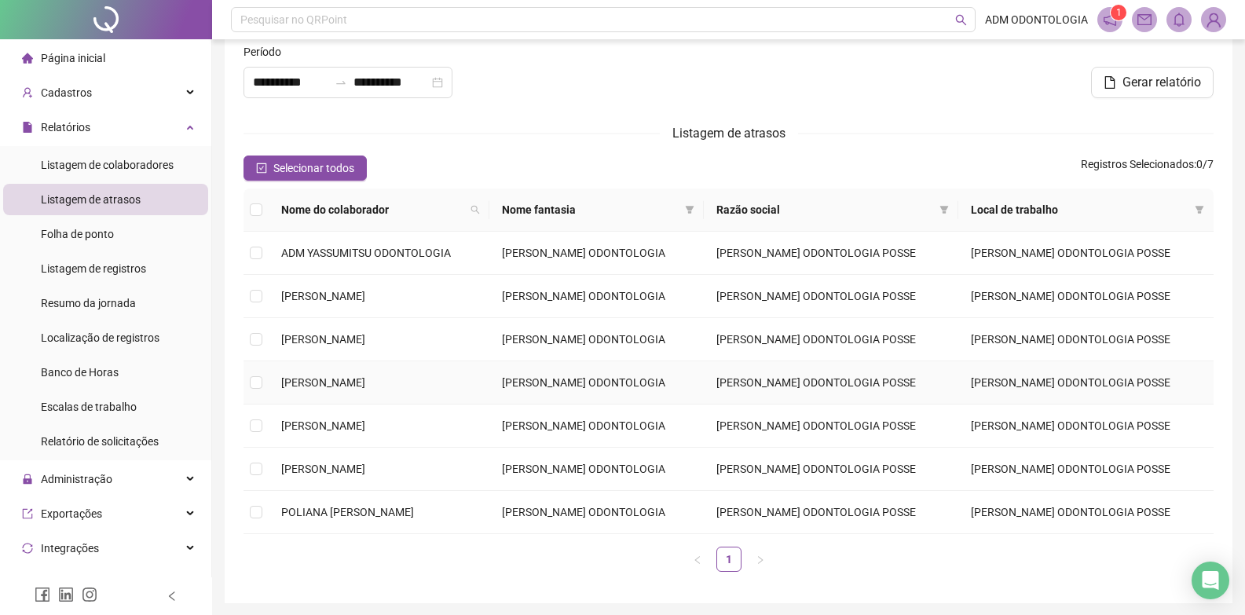
scroll to position [5, 0]
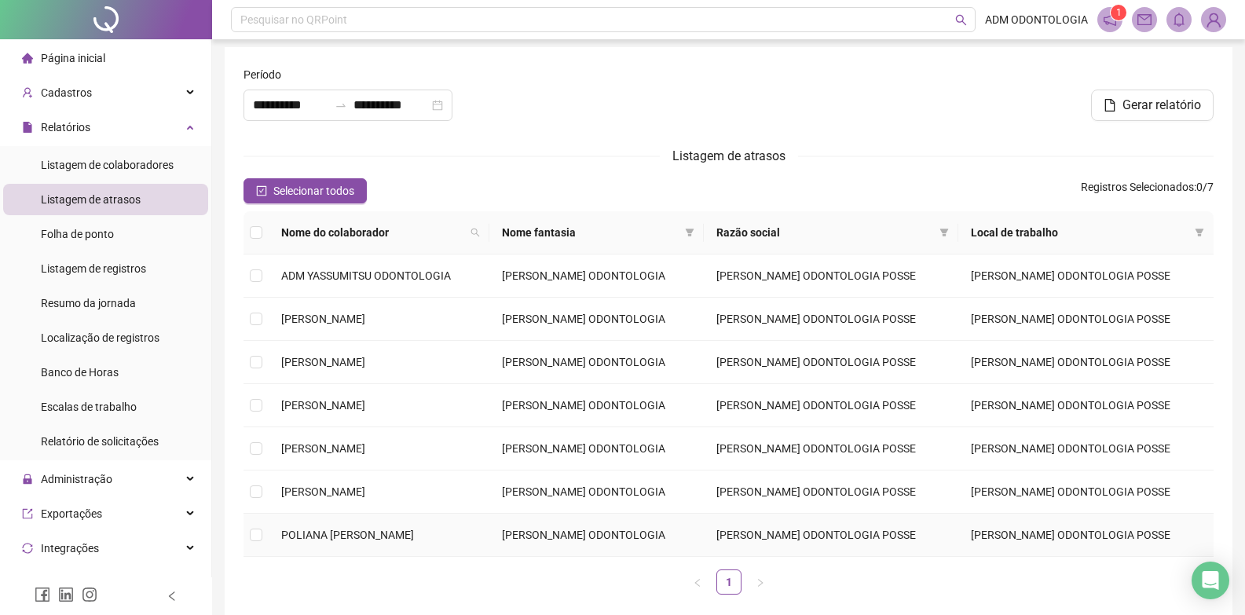
drag, startPoint x: 286, startPoint y: 543, endPoint x: 318, endPoint y: 540, distance: 32.4
click at [286, 542] on td "POLIANA [PERSON_NAME]" at bounding box center [379, 535] width 221 height 43
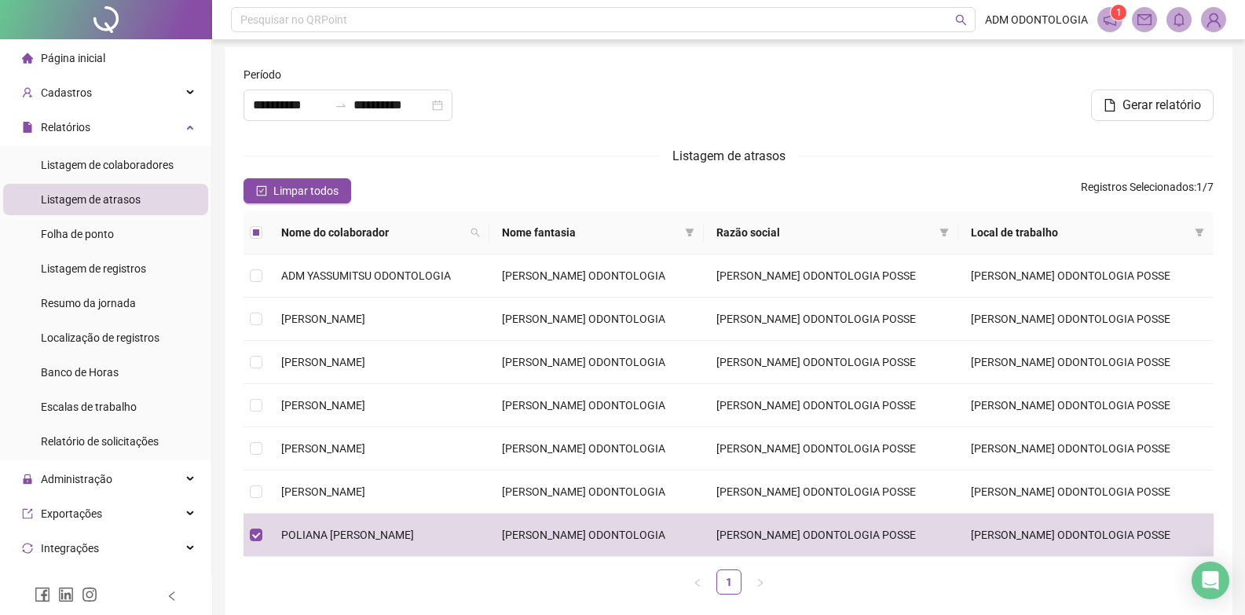
drag, startPoint x: 1139, startPoint y: 108, endPoint x: 1105, endPoint y: 125, distance: 37.6
click at [1136, 108] on span "Gerar relatório" at bounding box center [1162, 105] width 79 height 19
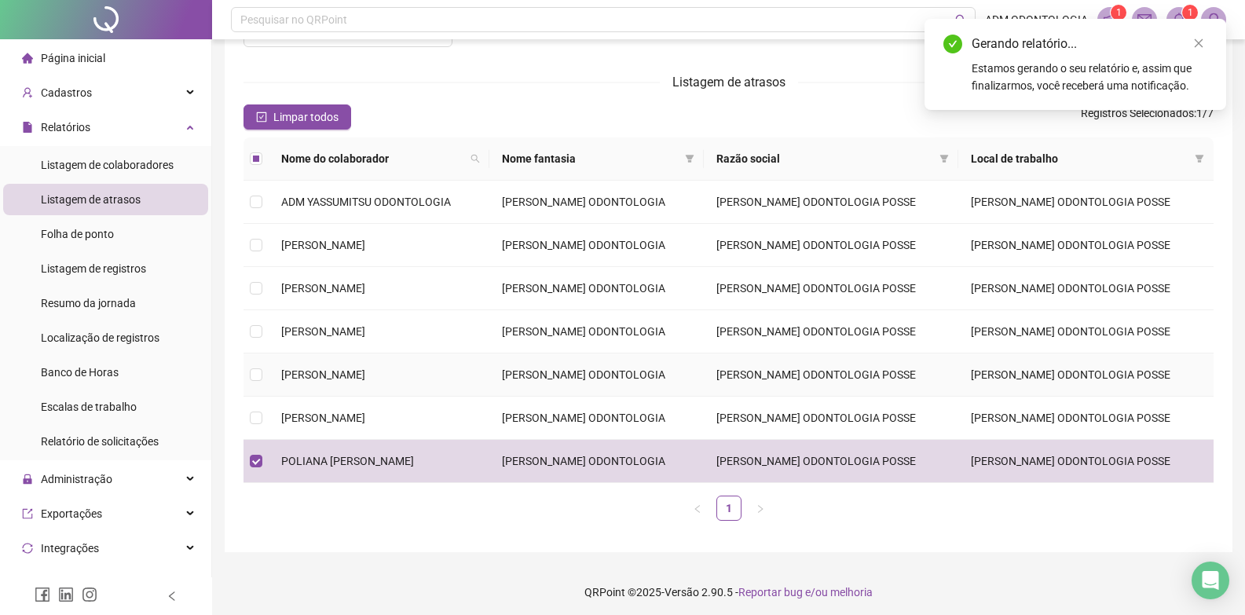
scroll to position [83, 0]
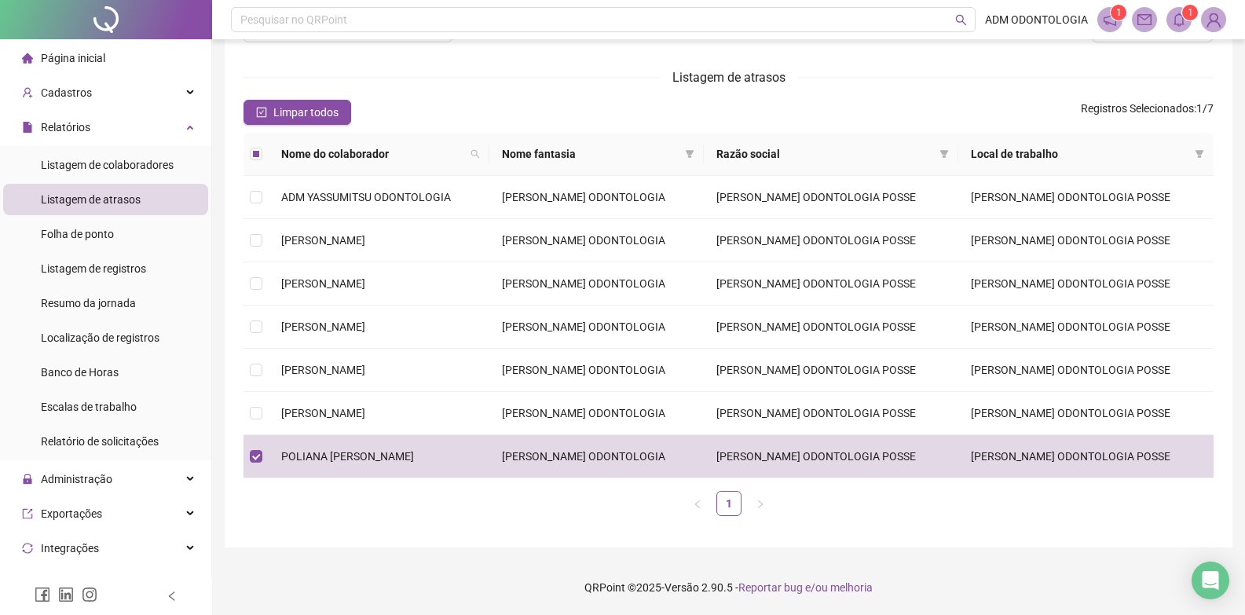
click at [1168, 18] on span at bounding box center [1179, 19] width 25 height 25
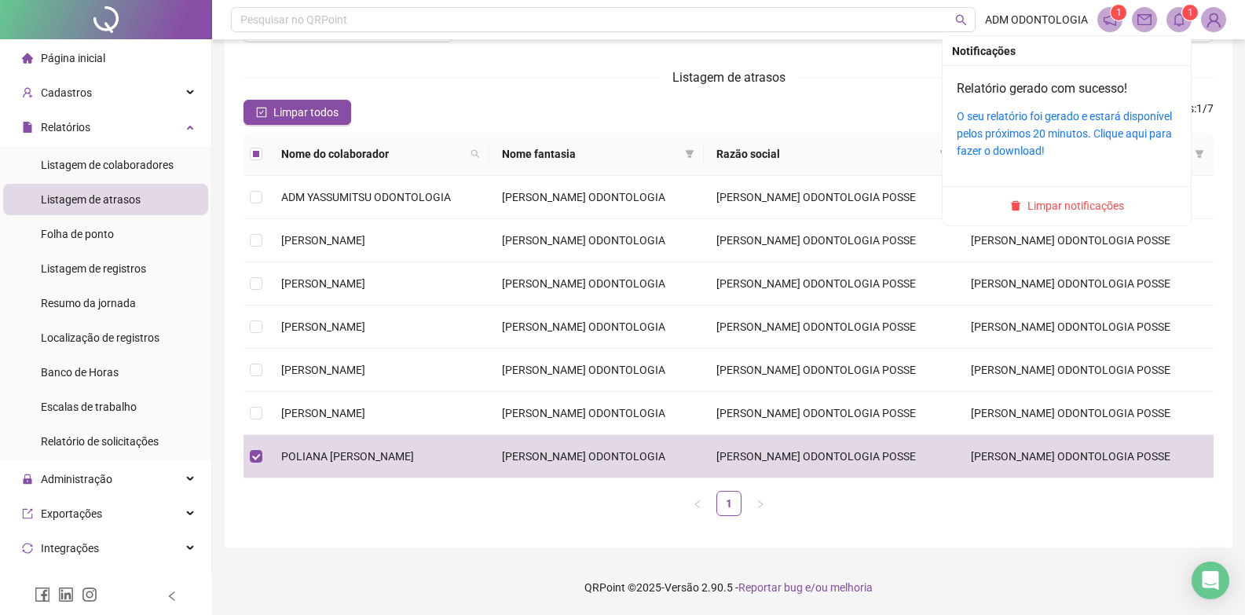
click at [1018, 101] on div "Relatório gerado com sucesso! O seu relatório foi gerado e estará disponível pe…" at bounding box center [1067, 119] width 220 height 80
click at [1031, 113] on link "O seu relatório foi gerado e estará disponível pelos próximos 20 minutos. Cliqu…" at bounding box center [1064, 133] width 215 height 47
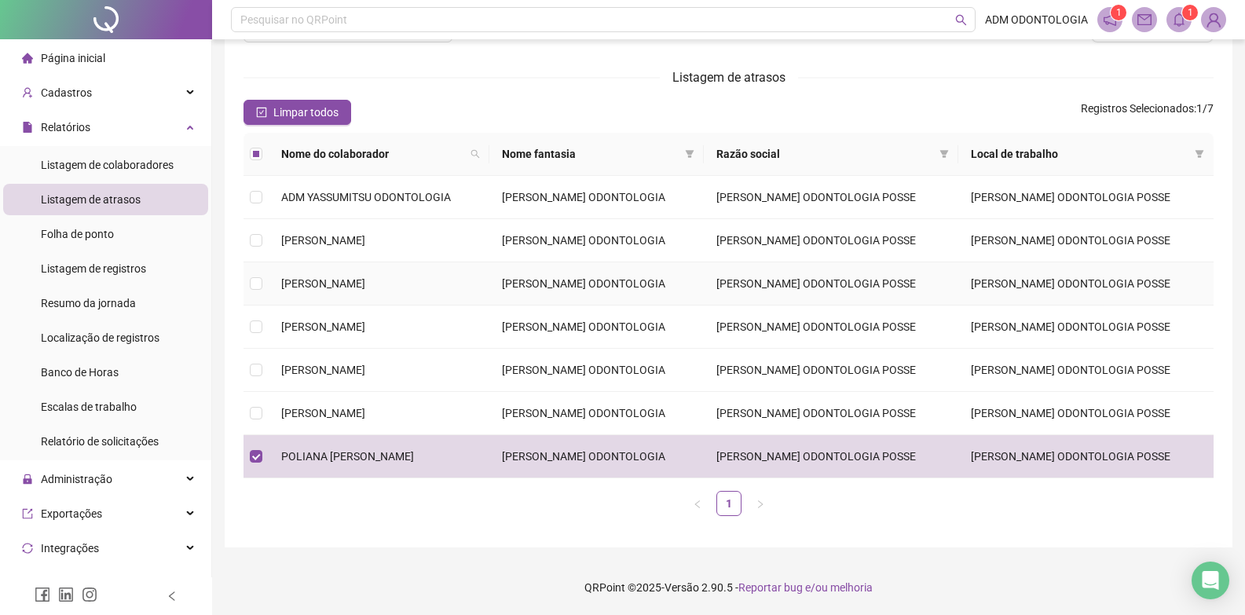
click at [262, 286] on td at bounding box center [256, 283] width 25 height 43
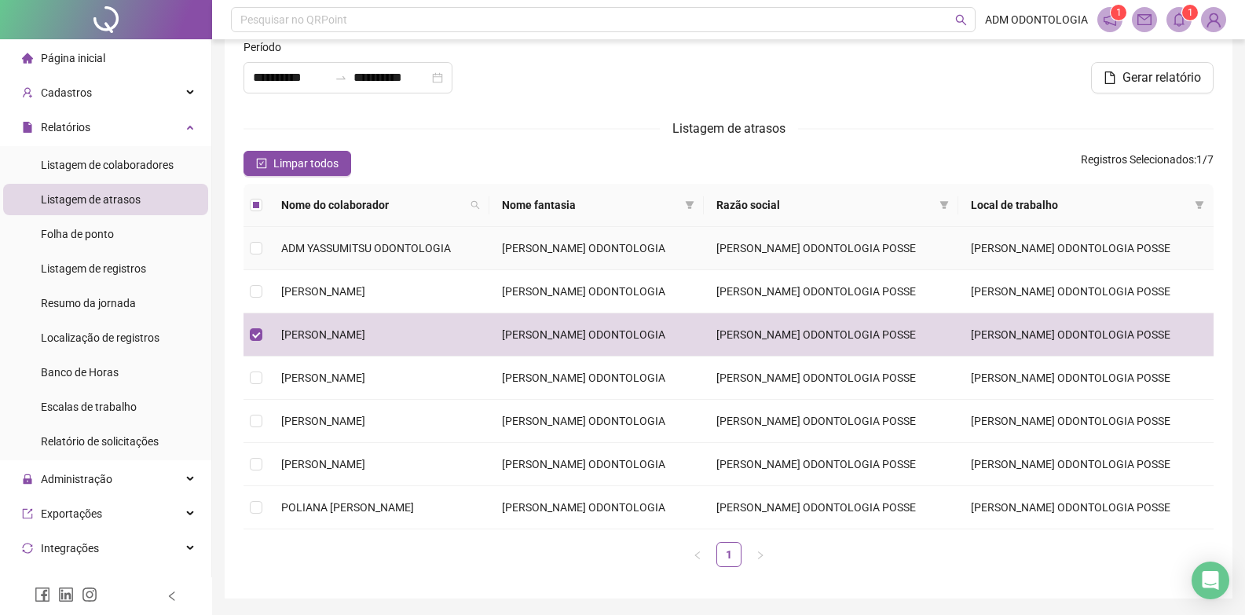
scroll to position [0, 0]
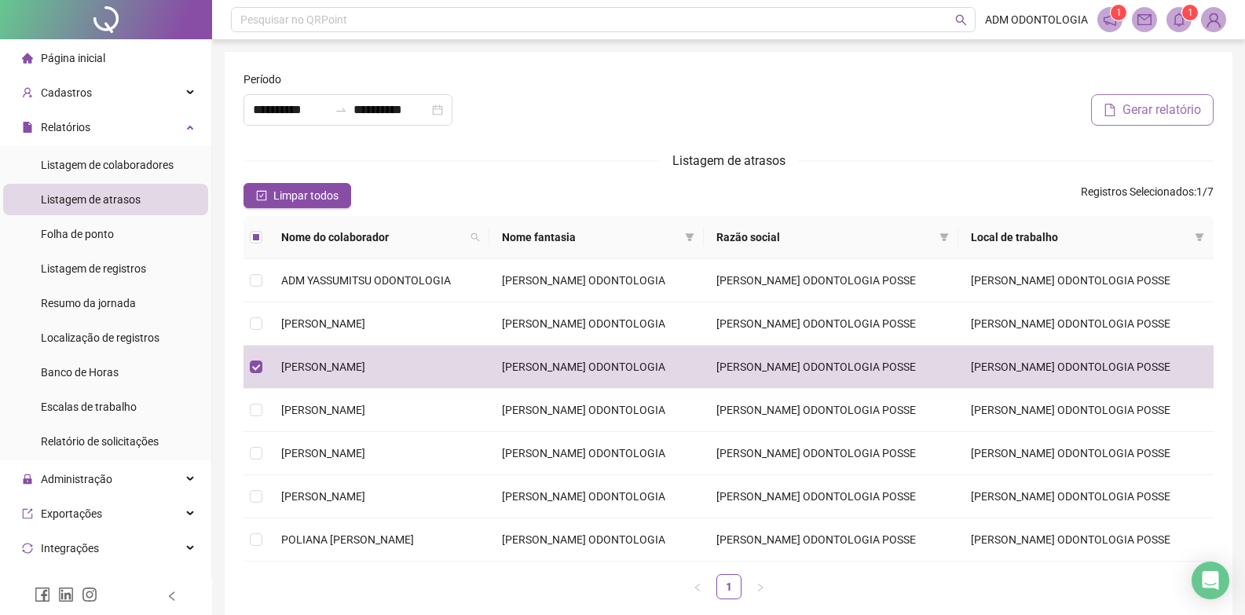
click at [1115, 118] on button "Gerar relatório" at bounding box center [1152, 109] width 123 height 31
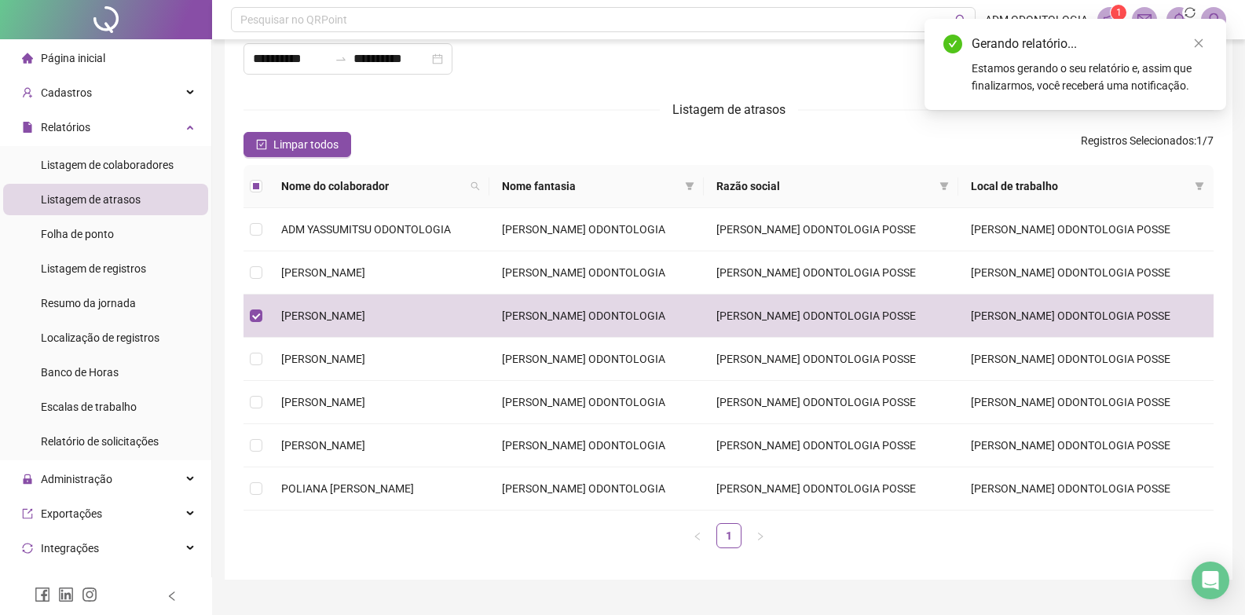
scroll to position [79, 0]
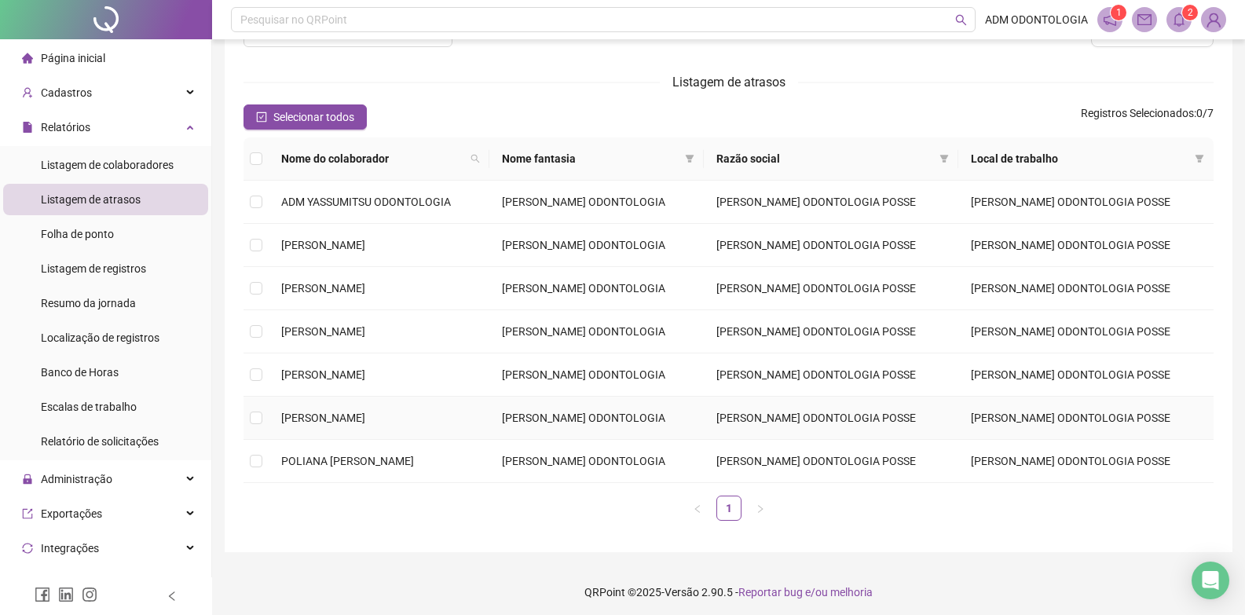
click at [275, 427] on td "[PERSON_NAME]" at bounding box center [379, 418] width 221 height 43
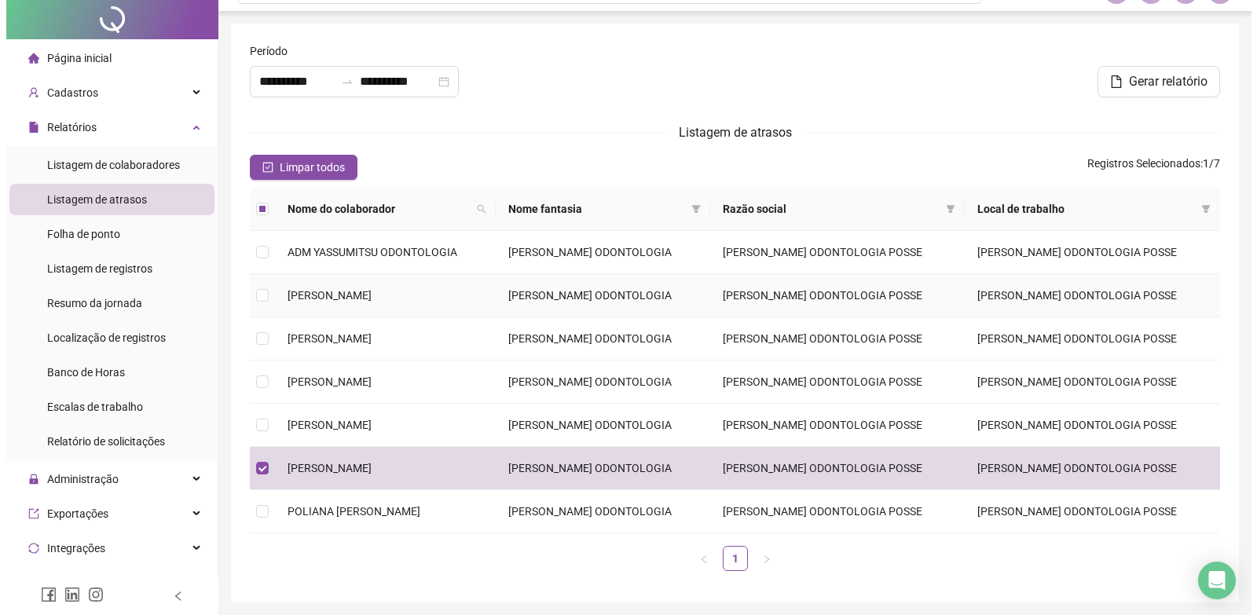
scroll to position [0, 0]
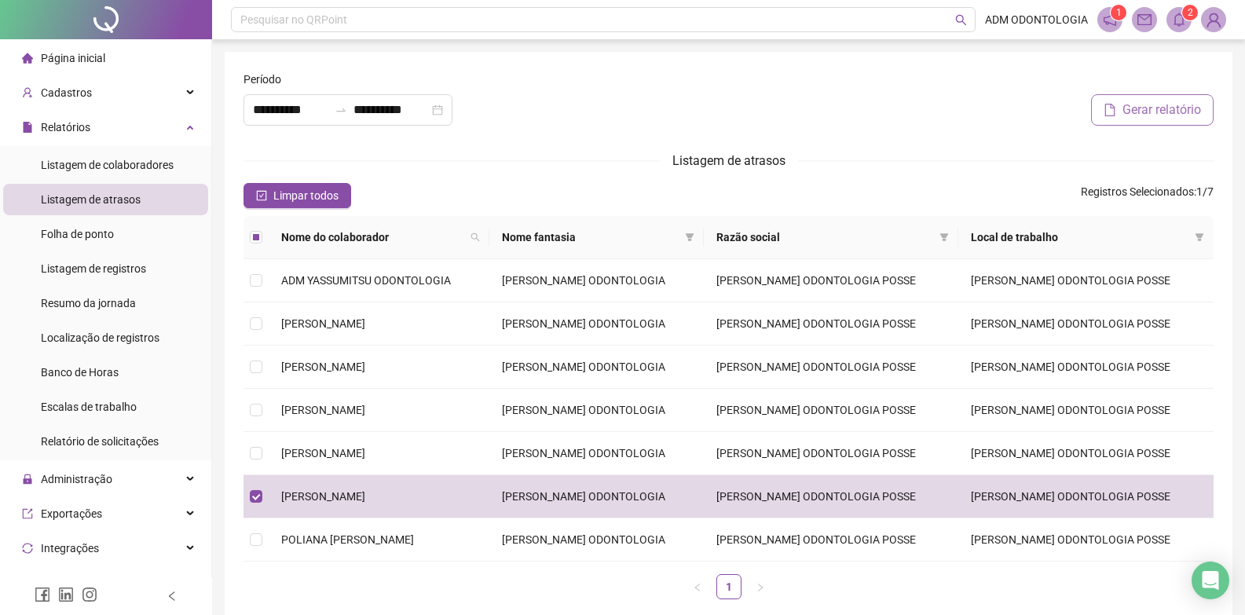
click at [1139, 101] on span "Gerar relatório" at bounding box center [1162, 110] width 79 height 19
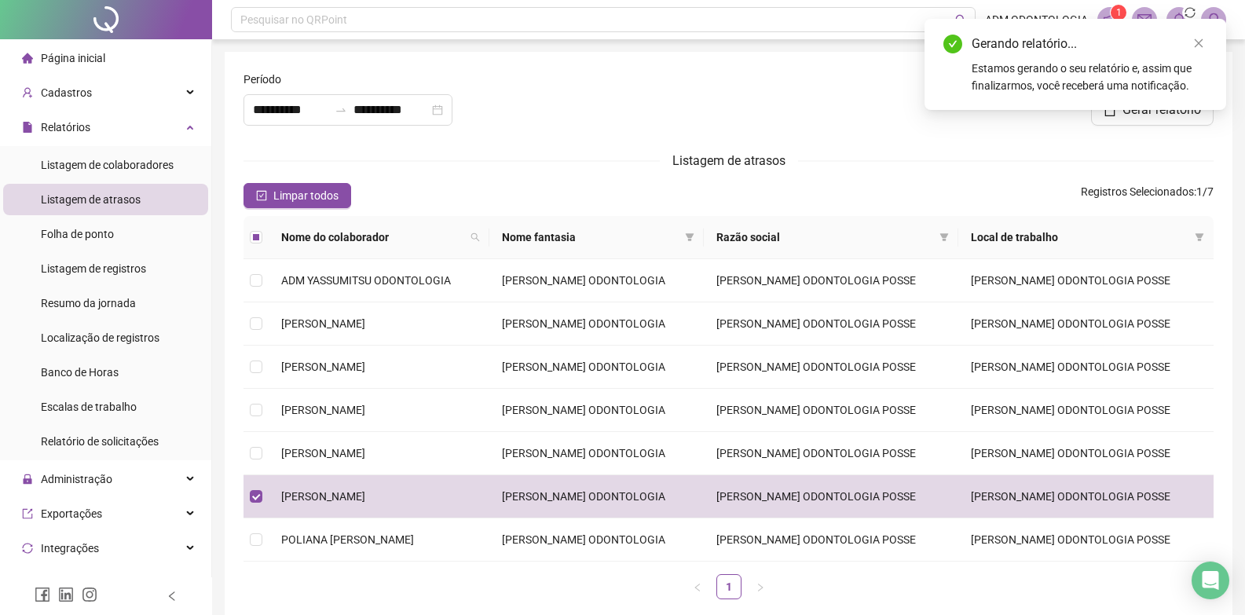
click at [1033, 72] on div "Estamos gerando o seu relatório e, assim que finalizarmos, você receberá uma no…" at bounding box center [1090, 77] width 236 height 35
click at [1201, 39] on icon "close" at bounding box center [1199, 43] width 11 height 11
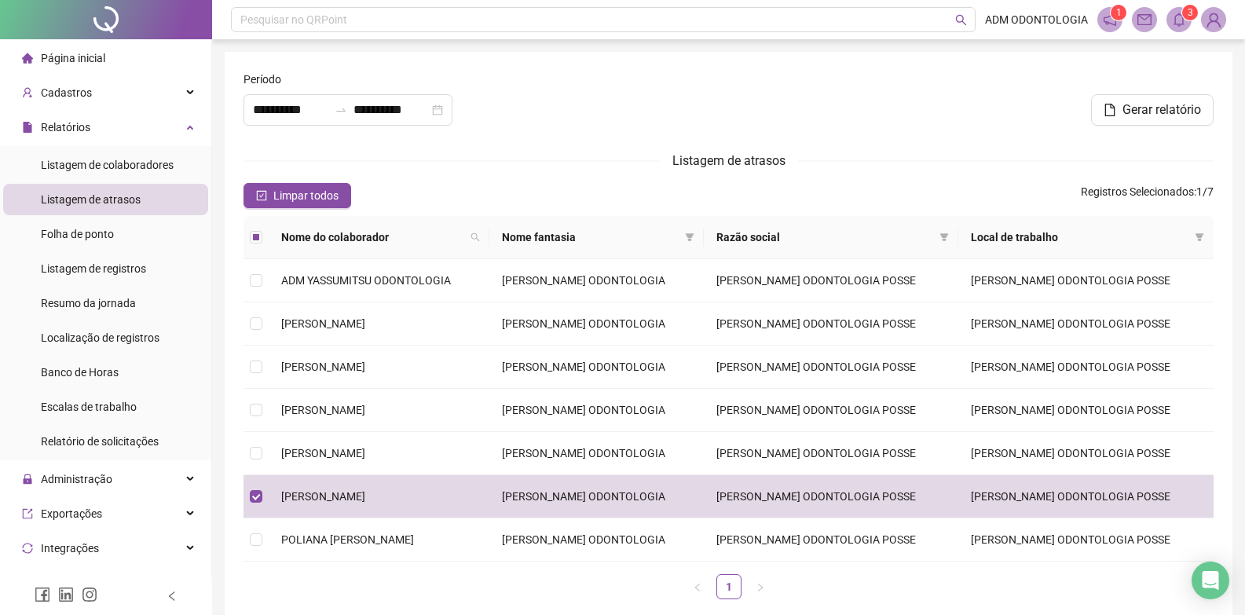
click at [1186, 18] on sup "3" at bounding box center [1191, 13] width 16 height 16
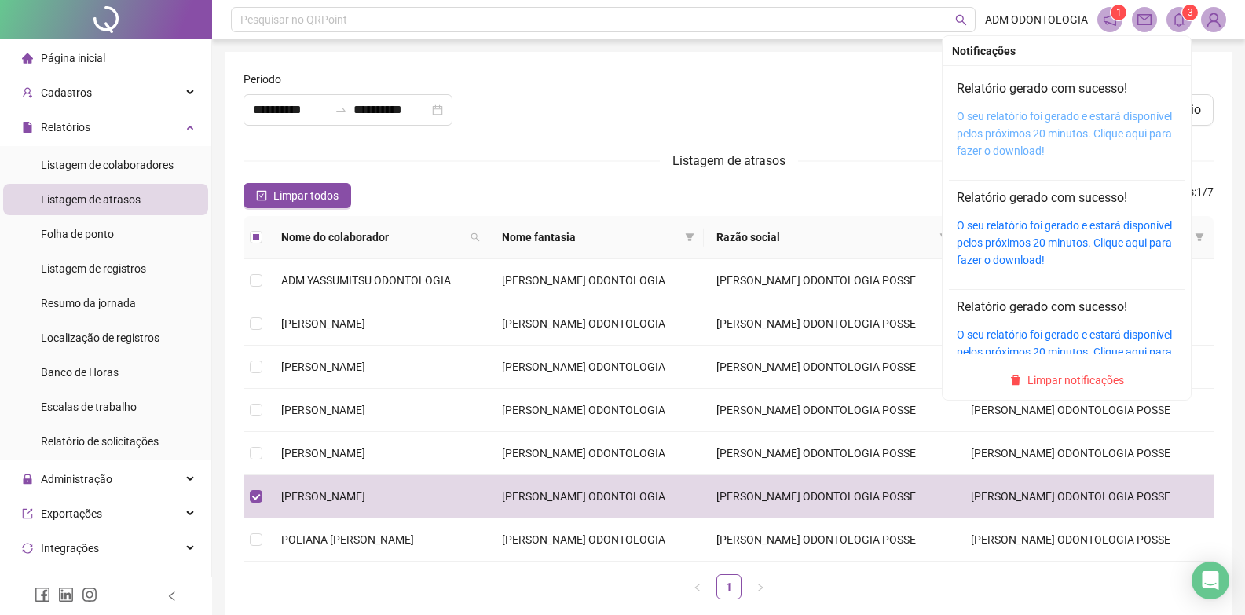
click at [1029, 130] on link "O seu relatório foi gerado e estará disponível pelos próximos 20 minutos. Cliqu…" at bounding box center [1064, 133] width 215 height 47
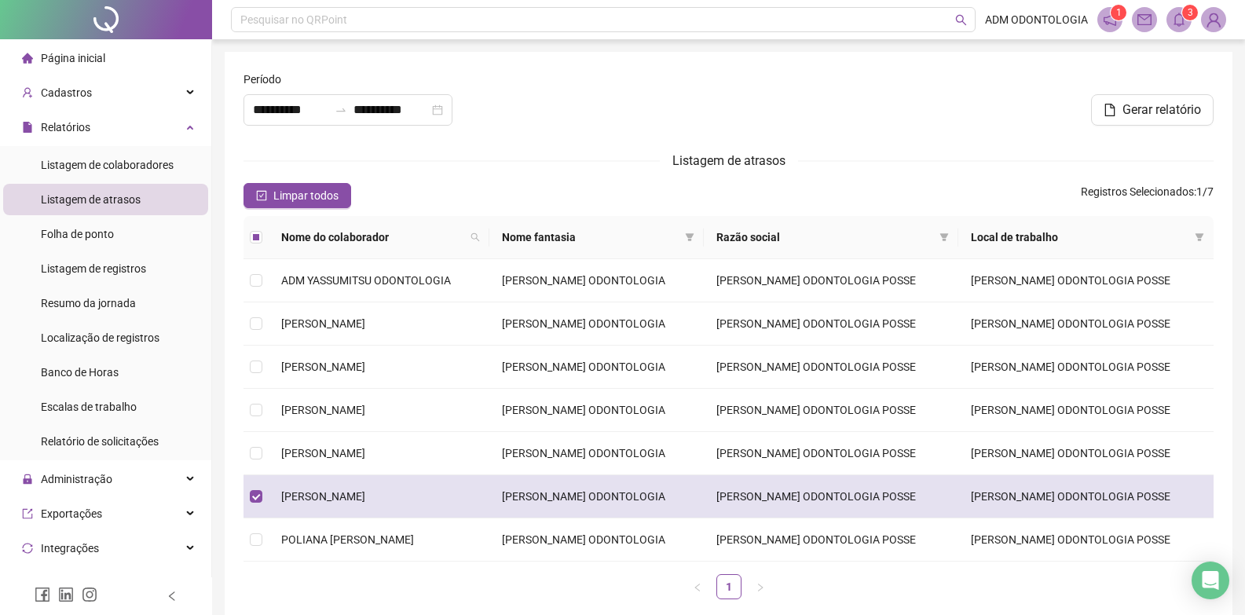
click at [308, 498] on span "[PERSON_NAME]" at bounding box center [323, 496] width 84 height 13
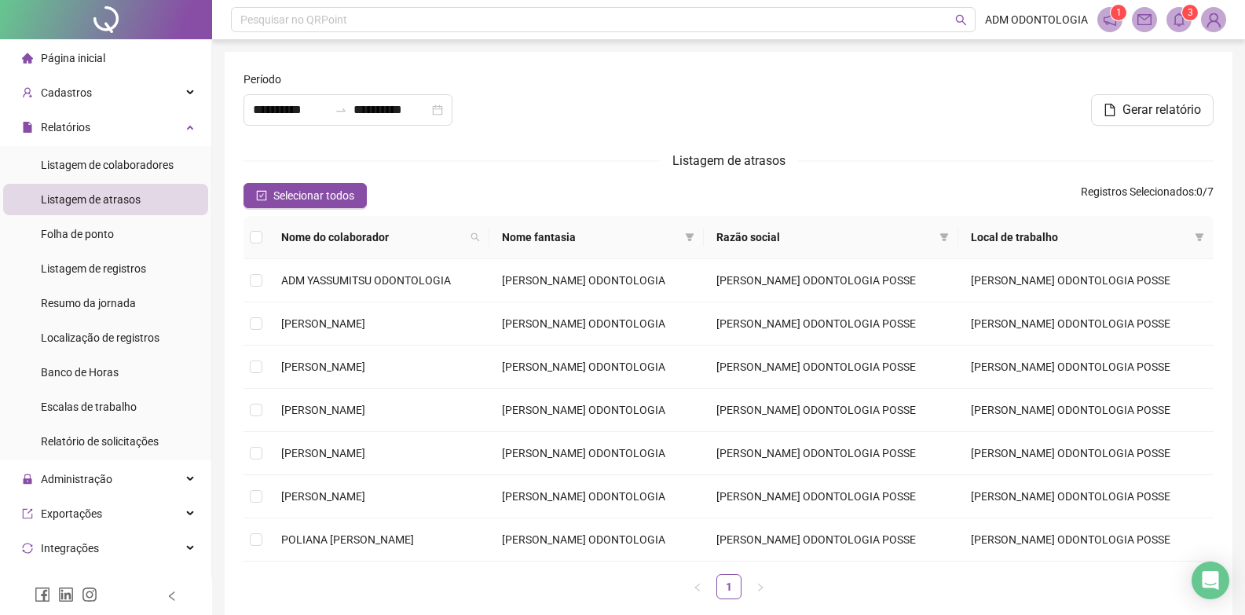
click at [1193, 20] on span "3" at bounding box center [1191, 13] width 6 height 16
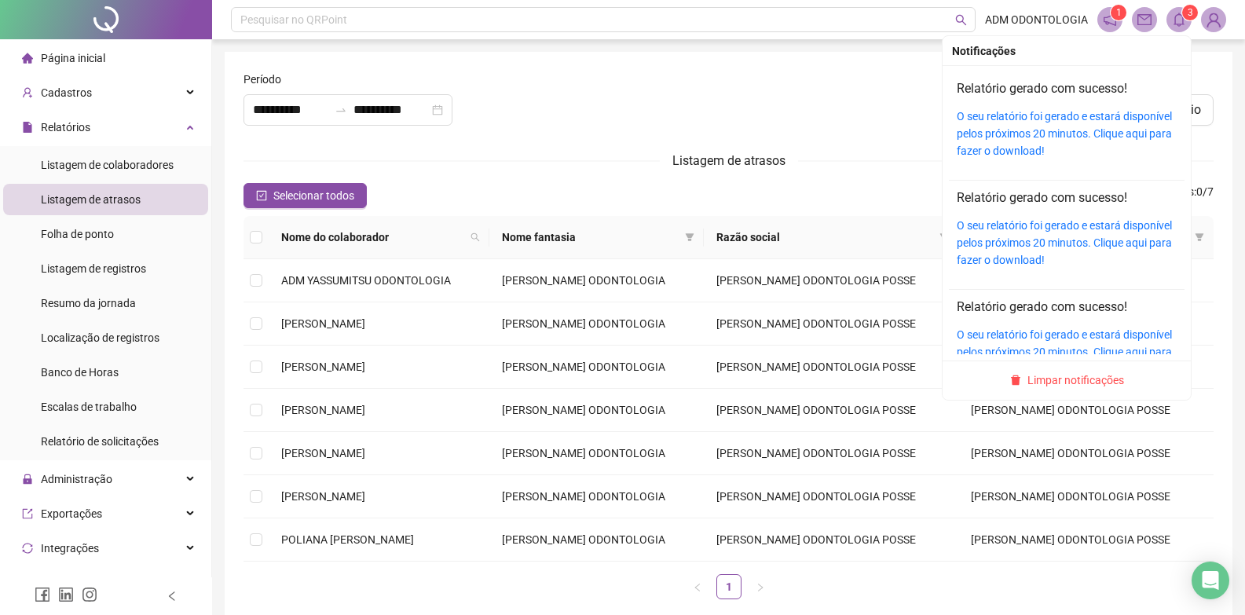
click at [1078, 380] on span "Limpar notificações" at bounding box center [1076, 380] width 97 height 17
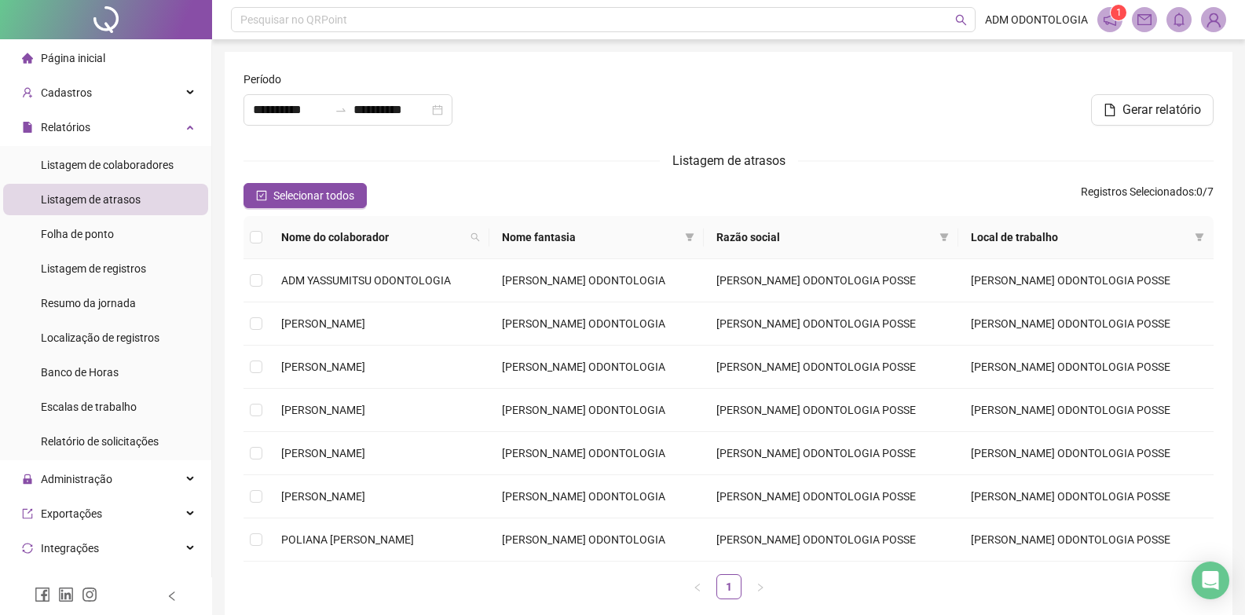
click at [1105, 20] on icon "notification" at bounding box center [1110, 19] width 13 height 13
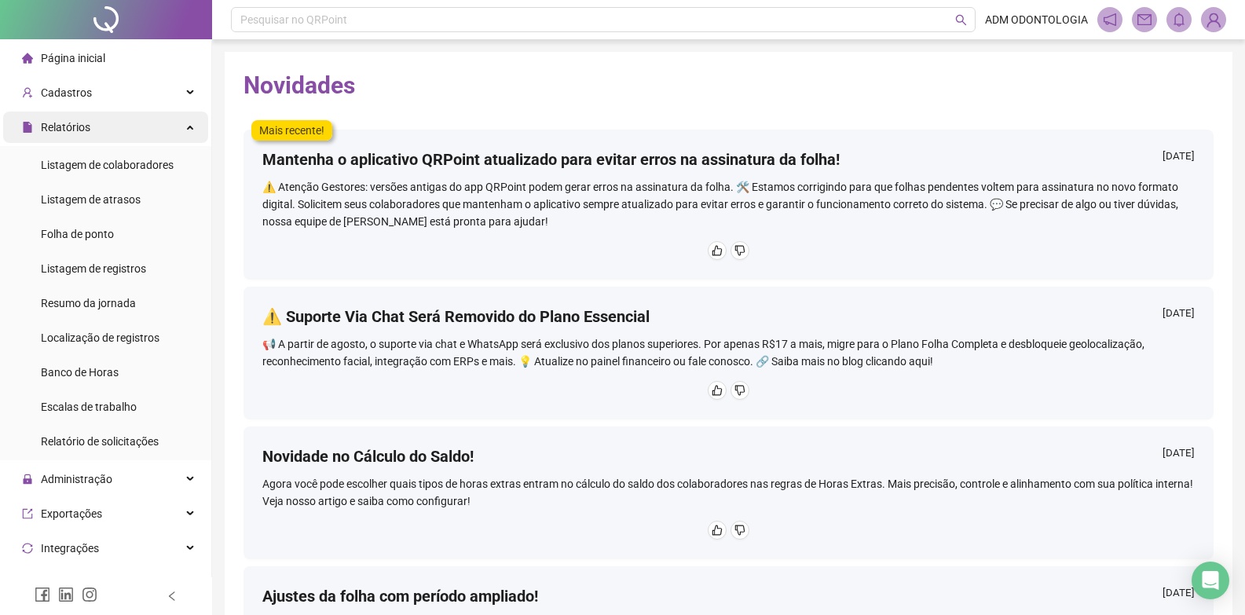
click at [75, 121] on span "Relatórios" at bounding box center [66, 127] width 50 height 13
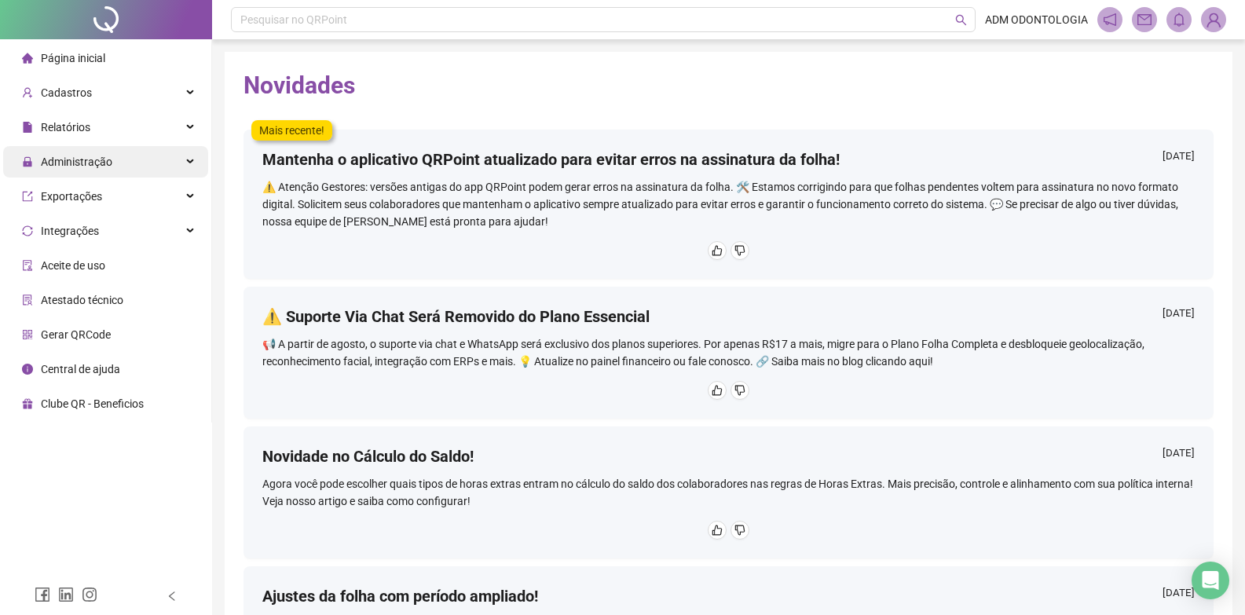
click at [46, 160] on span "Administração" at bounding box center [77, 162] width 72 height 13
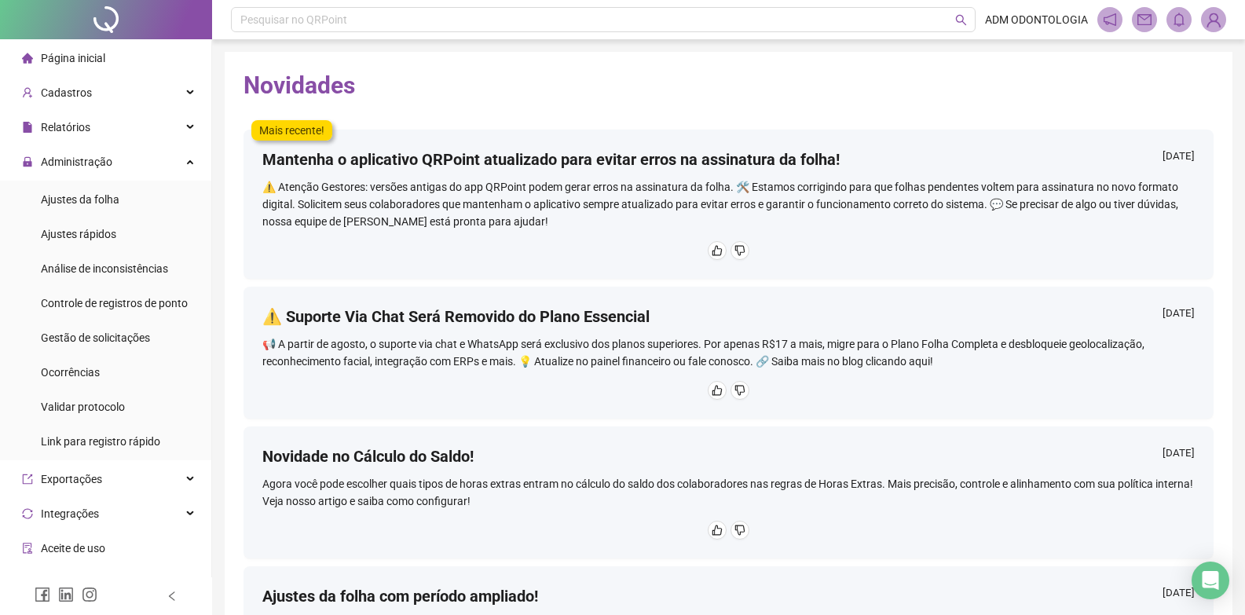
drag, startPoint x: 90, startPoint y: 236, endPoint x: 167, endPoint y: 252, distance: 78.8
click at [91, 236] on span "Ajustes rápidos" at bounding box center [78, 234] width 75 height 13
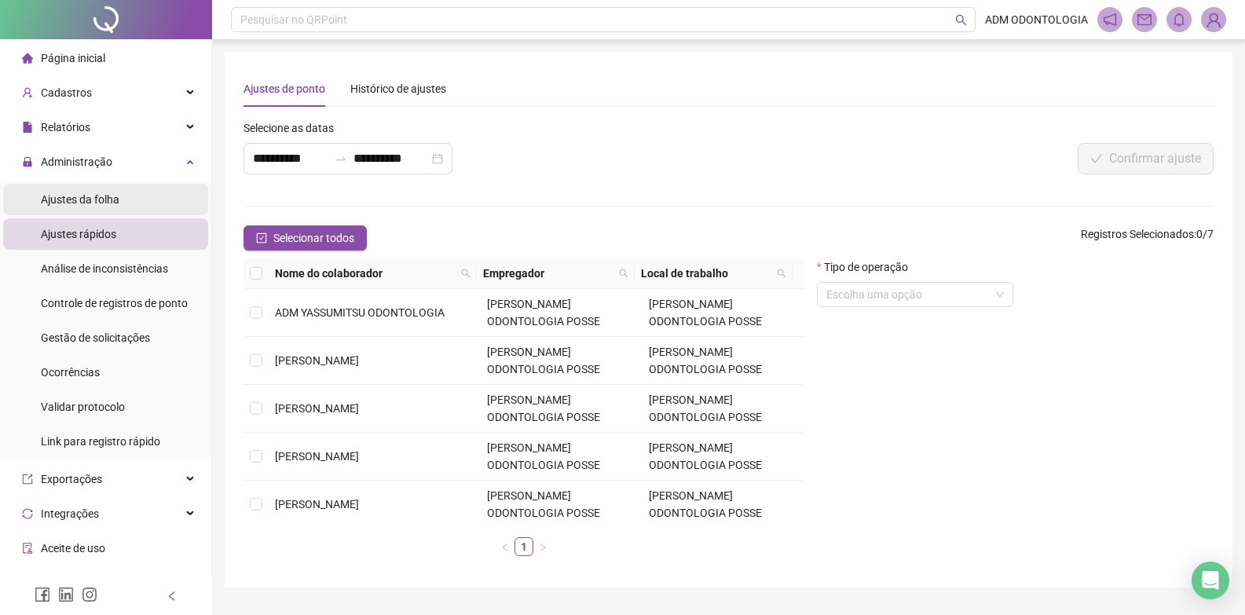
click at [53, 196] on span "Ajustes da folha" at bounding box center [80, 199] width 79 height 13
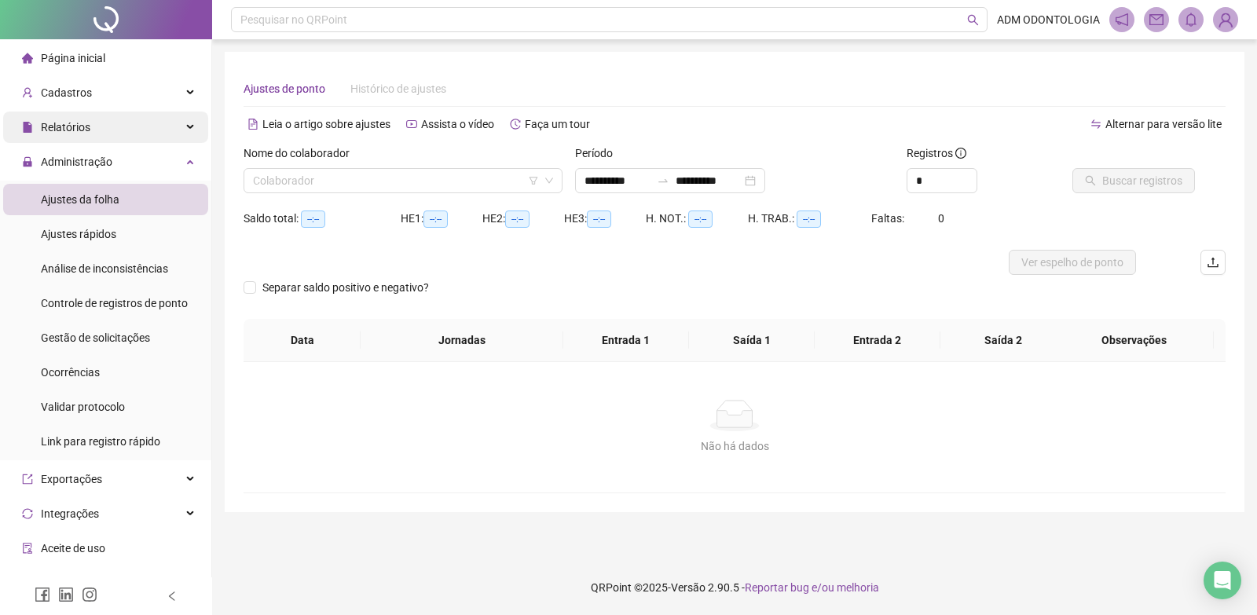
type input "**********"
click at [90, 130] on div "Relatórios" at bounding box center [105, 127] width 205 height 31
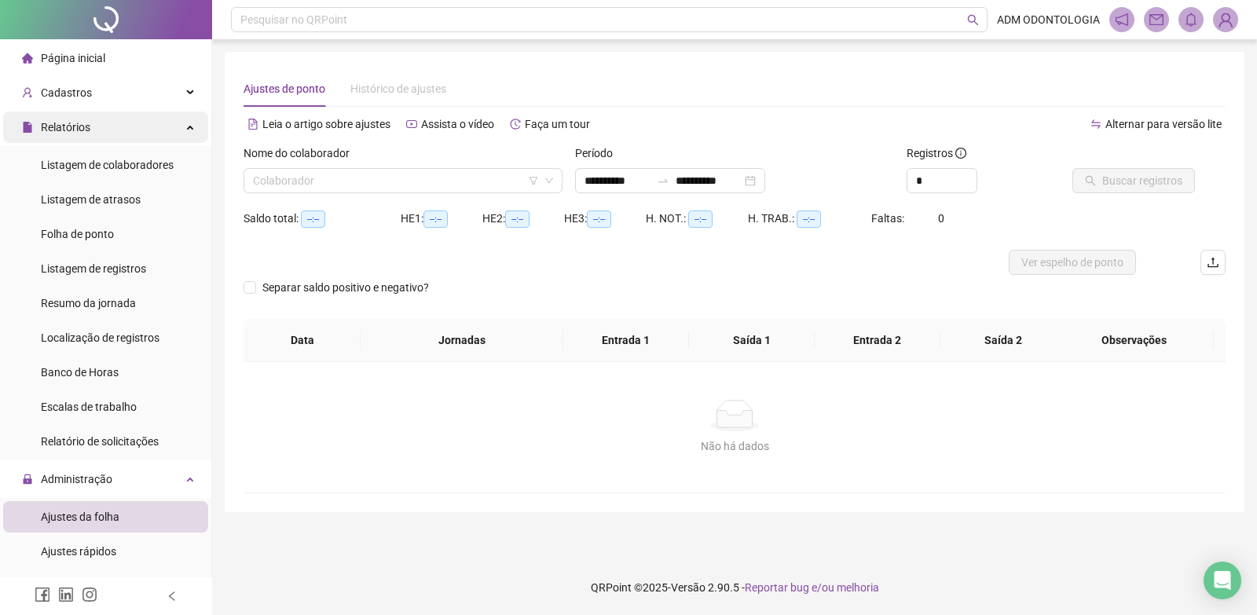
click at [95, 129] on div "Relatórios" at bounding box center [105, 127] width 205 height 31
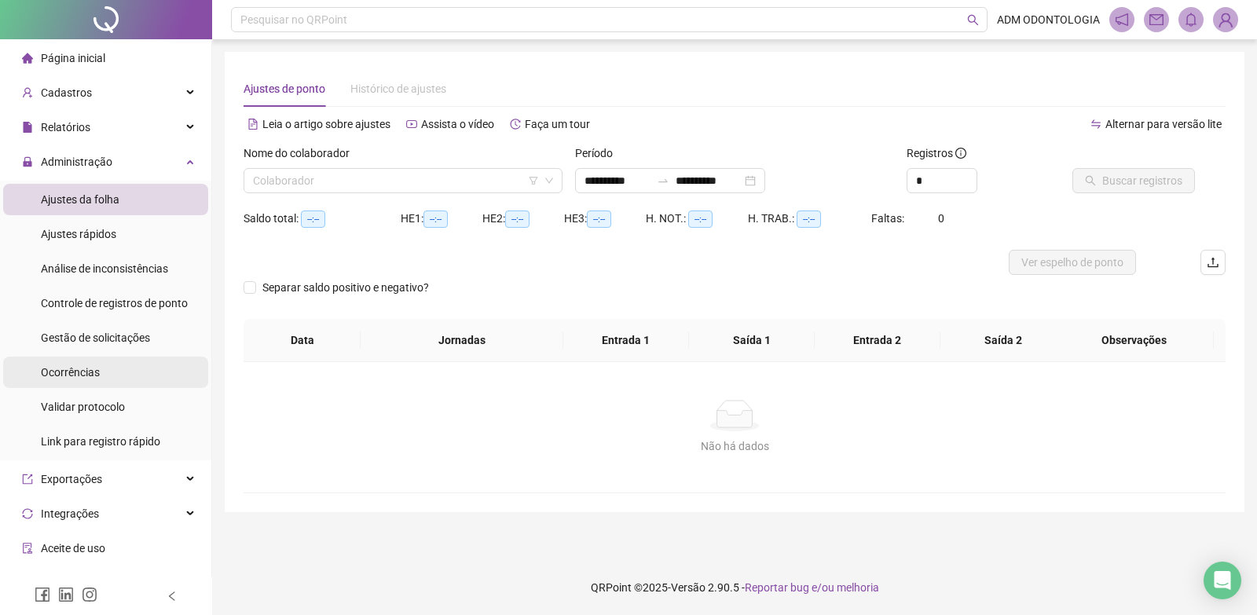
click at [116, 371] on li "Ocorrências" at bounding box center [105, 372] width 205 height 31
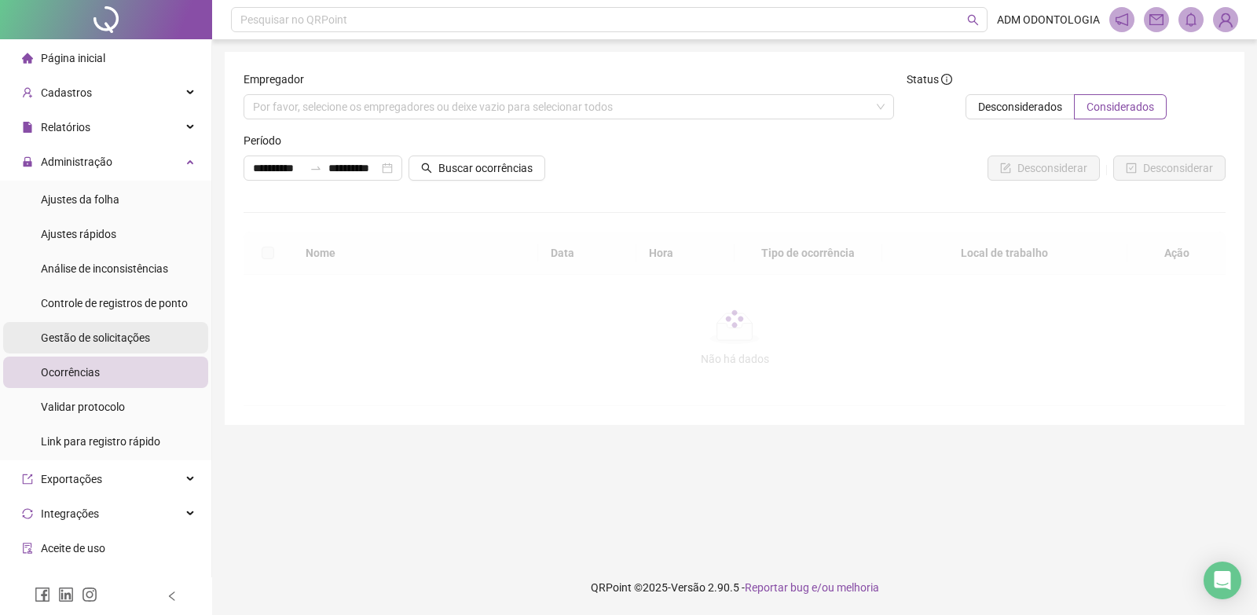
click at [120, 351] on div "Gestão de solicitações" at bounding box center [95, 337] width 109 height 31
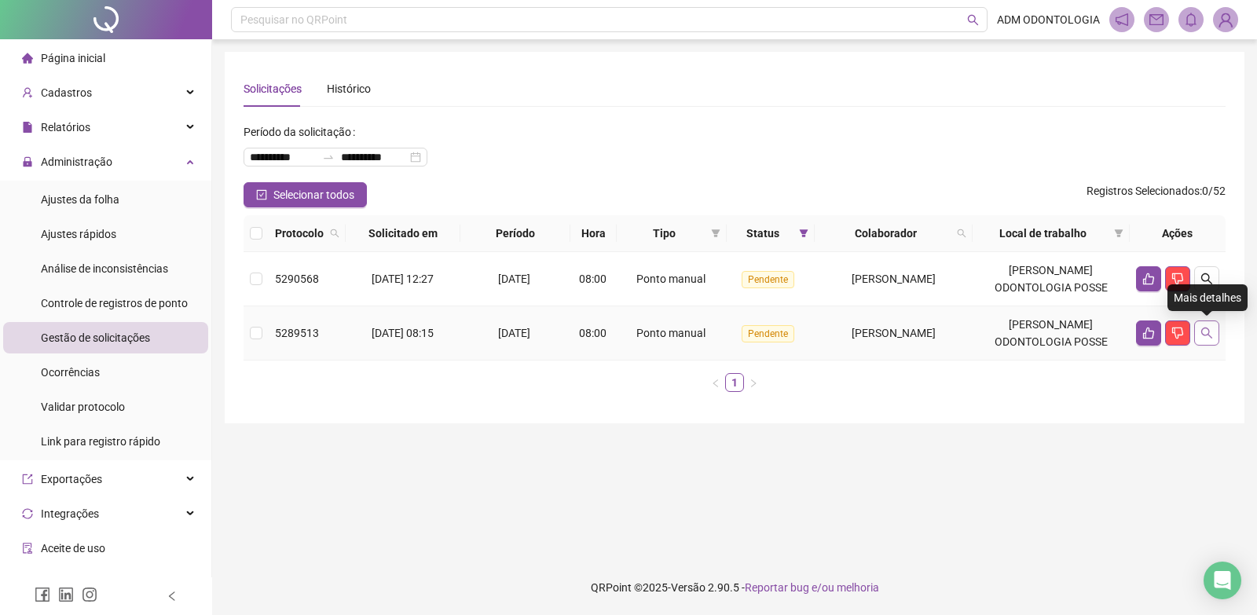
click at [1209, 334] on icon "search" at bounding box center [1206, 333] width 11 height 11
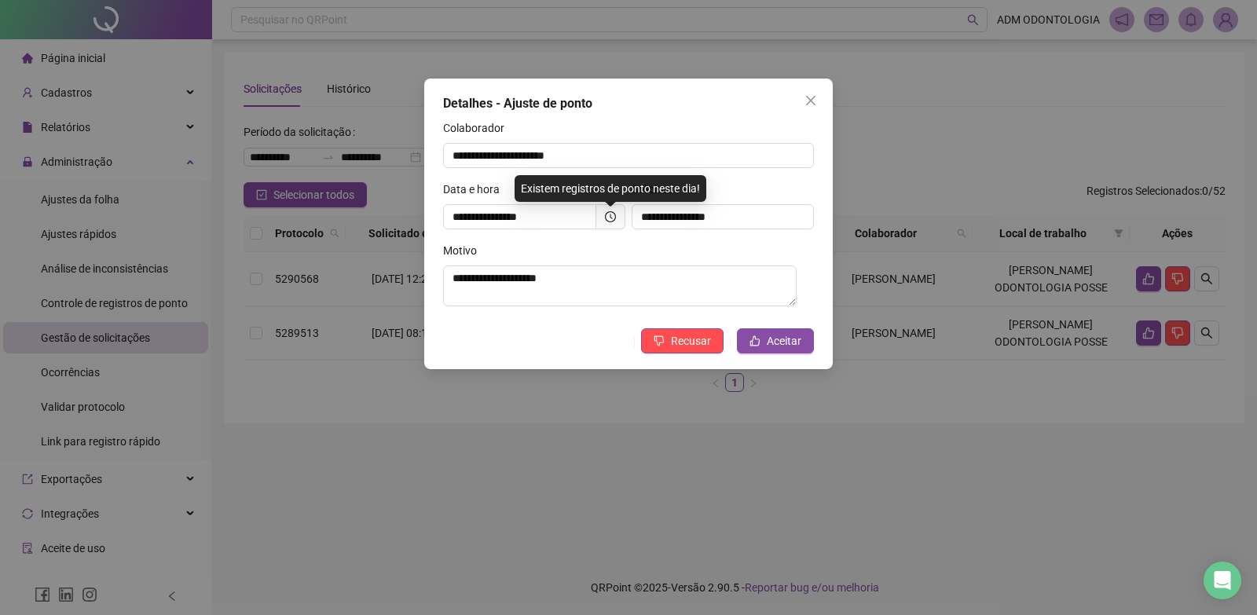
click at [691, 450] on div "**********" at bounding box center [628, 307] width 1257 height 615
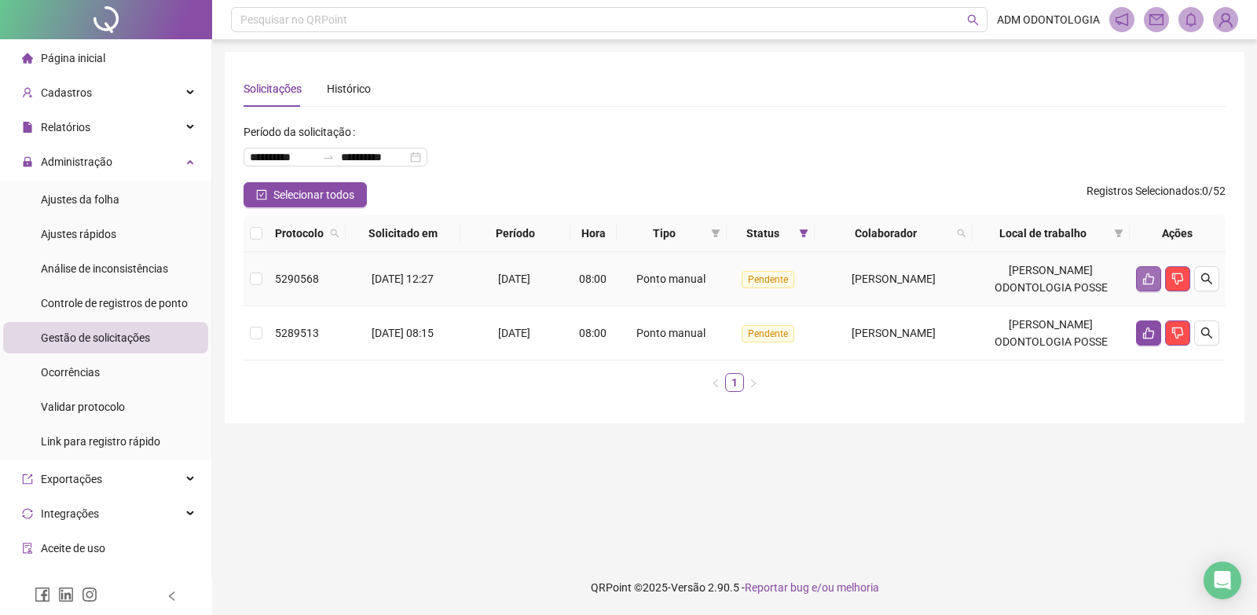
click at [1146, 287] on button "button" at bounding box center [1148, 278] width 25 height 25
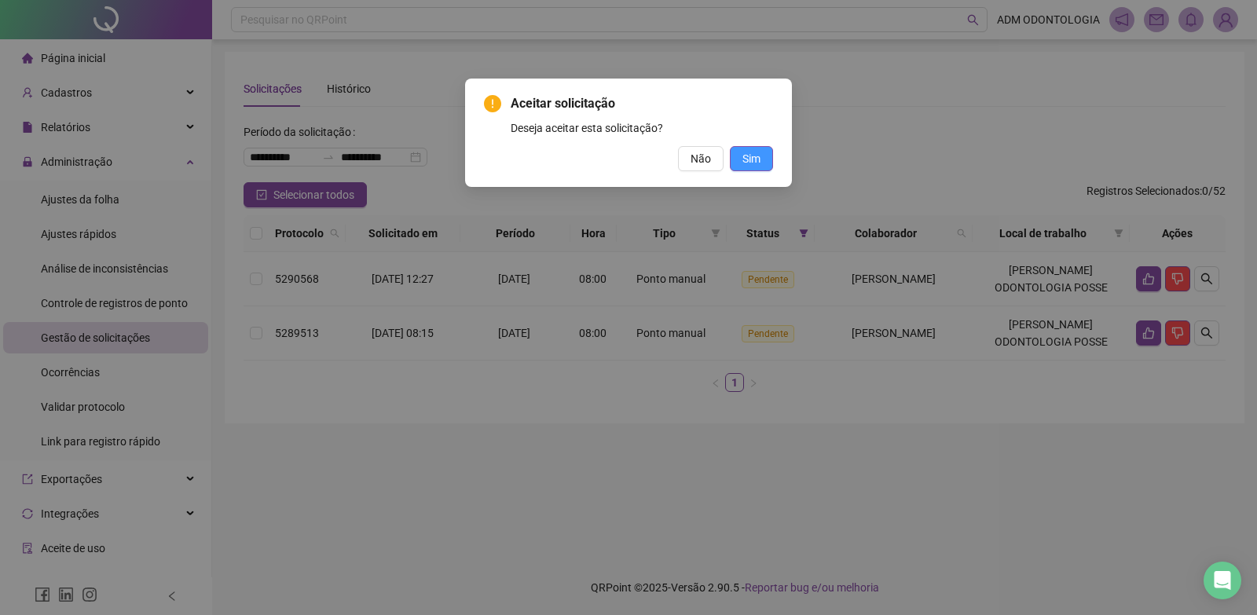
click at [748, 161] on span "Sim" at bounding box center [752, 158] width 18 height 17
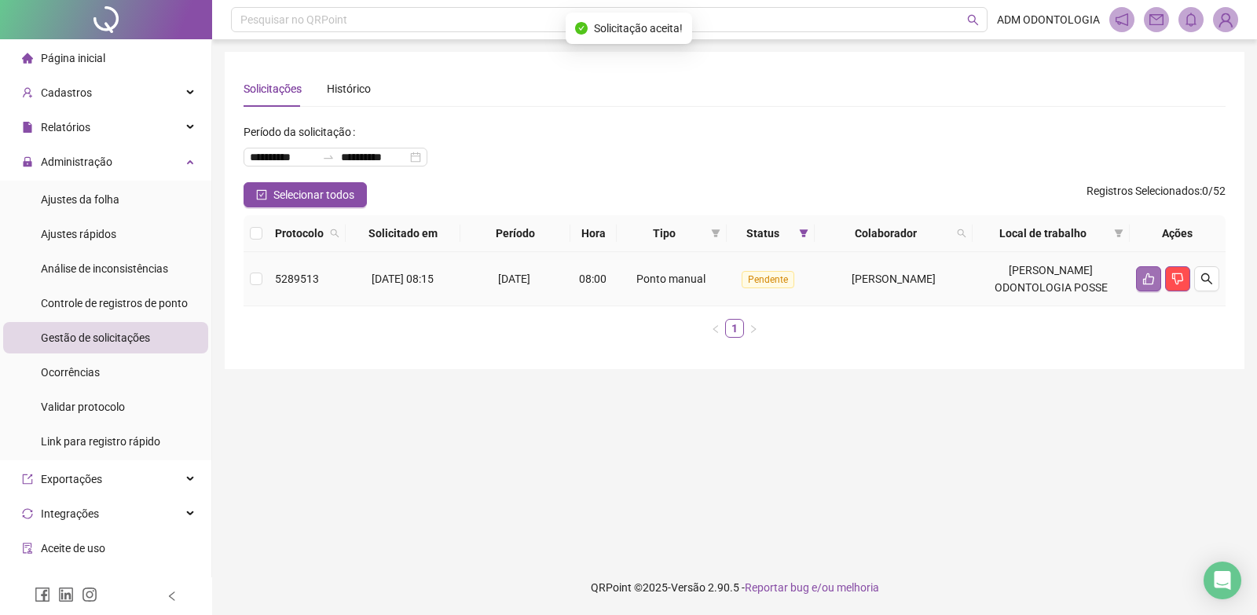
click at [1139, 277] on button "button" at bounding box center [1148, 278] width 25 height 25
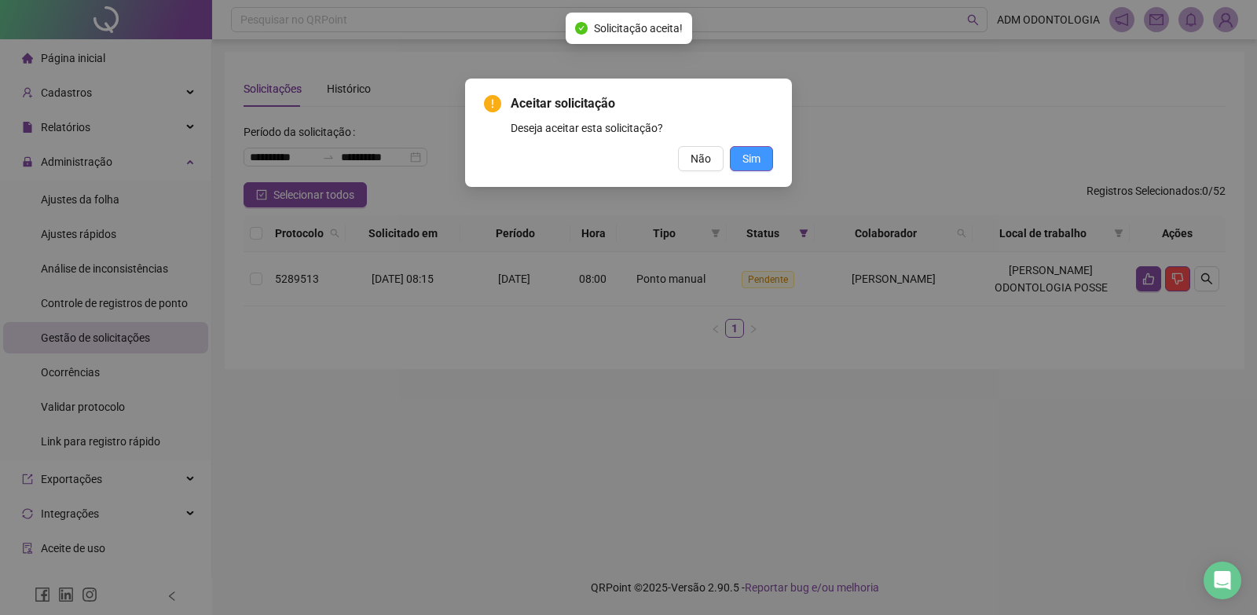
click at [750, 154] on span "Sim" at bounding box center [752, 158] width 18 height 17
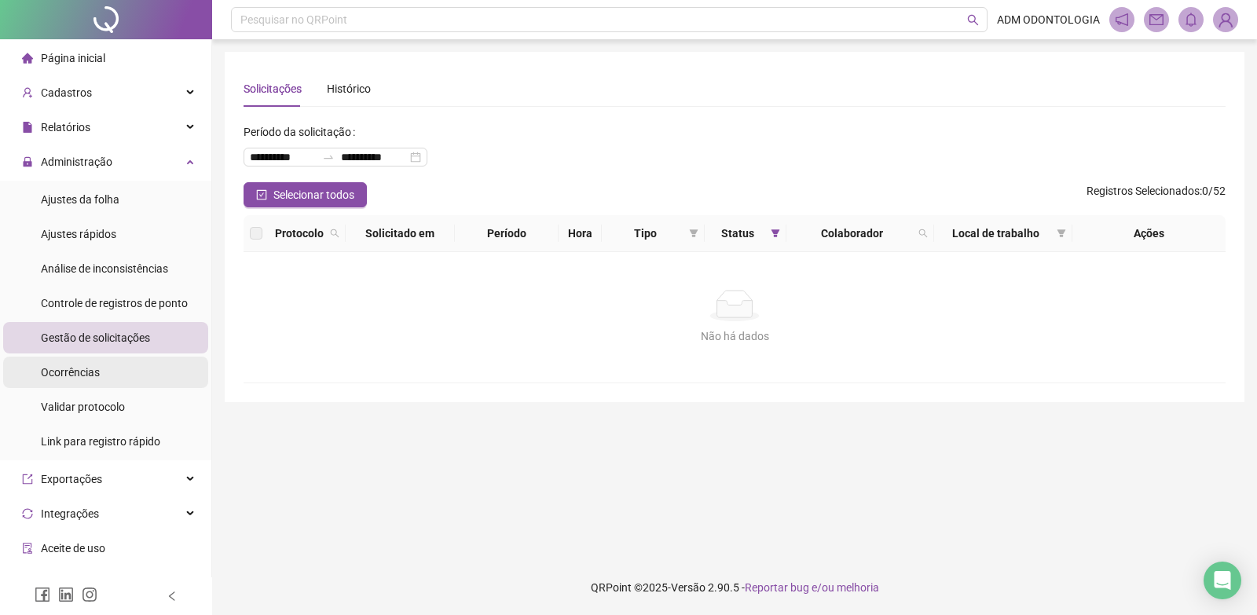
click at [82, 380] on div "Ocorrências" at bounding box center [70, 372] width 59 height 31
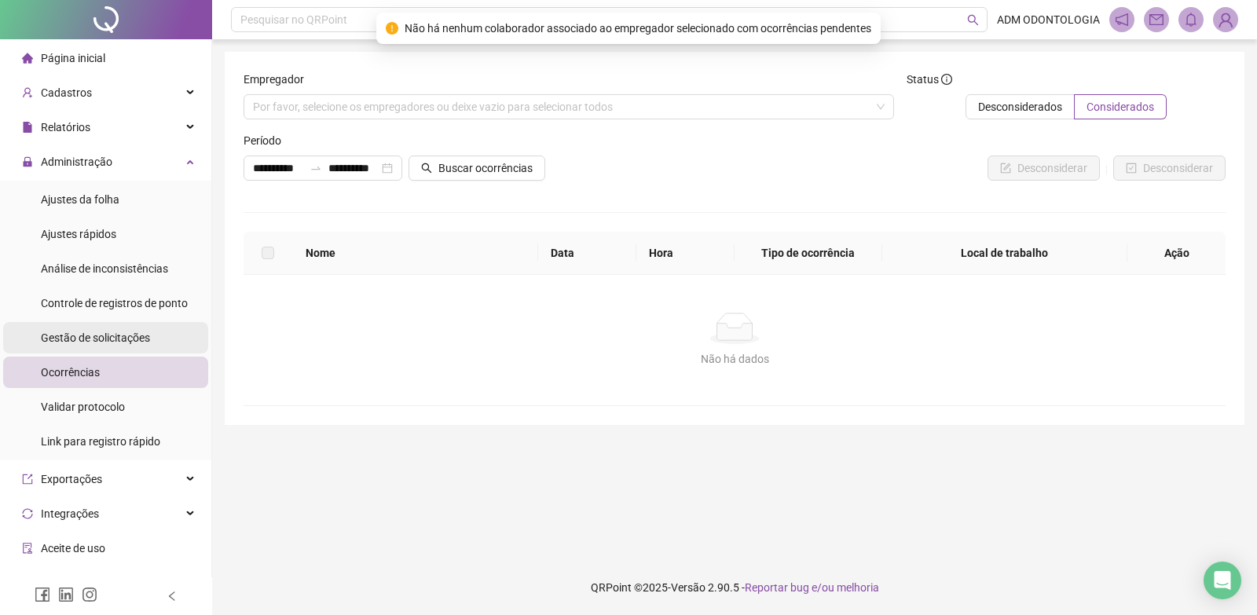
click at [117, 339] on span "Gestão de solicitações" at bounding box center [95, 338] width 109 height 13
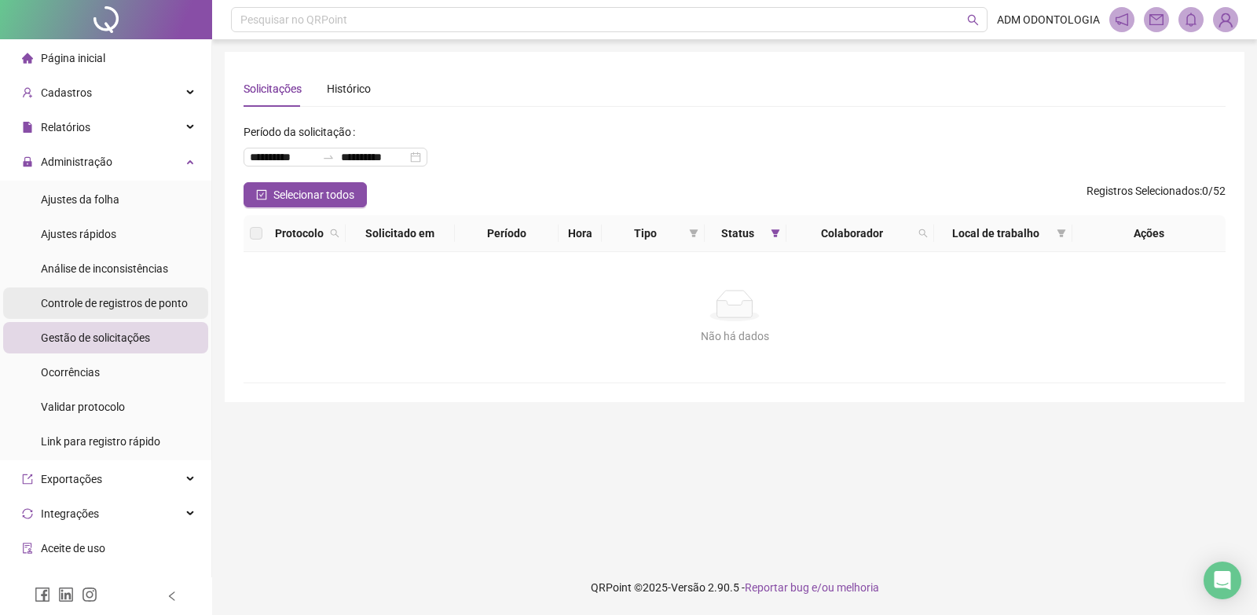
click at [99, 307] on span "Controle de registros de ponto" at bounding box center [114, 303] width 147 height 13
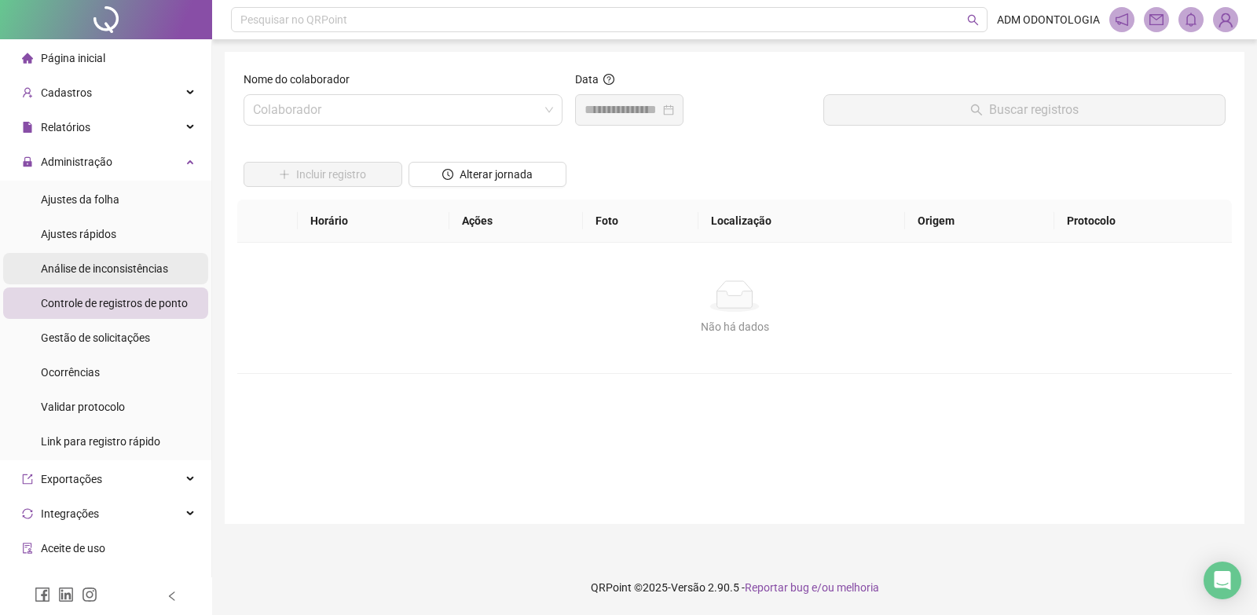
click at [105, 272] on span "Análise de inconsistências" at bounding box center [104, 268] width 127 height 13
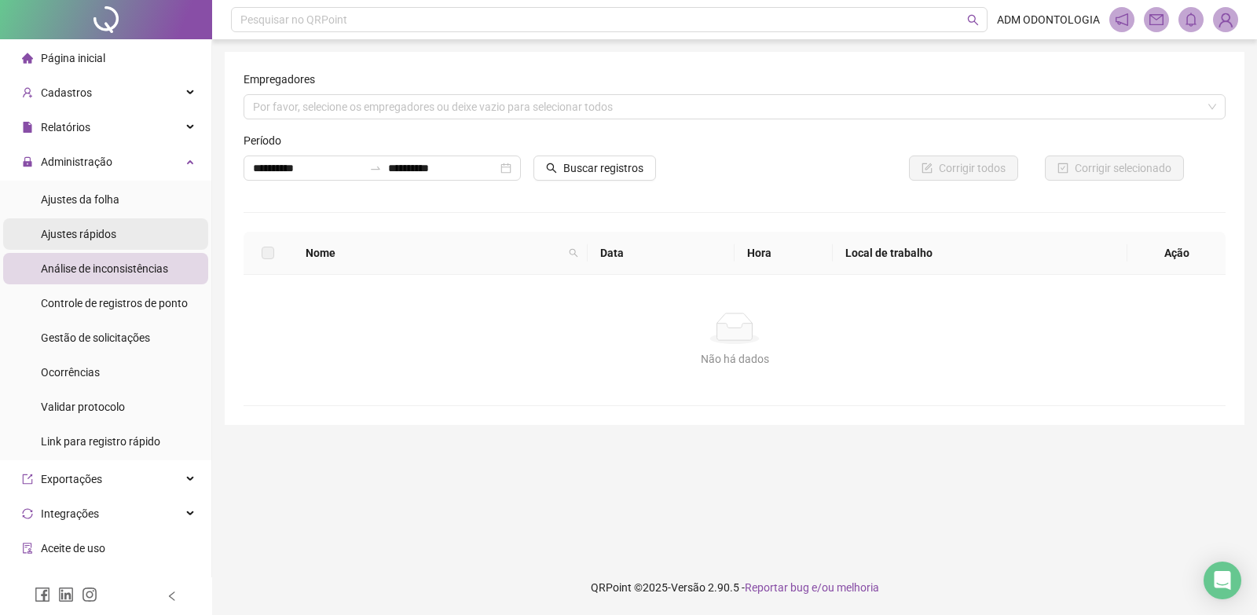
click at [84, 231] on span "Ajustes rápidos" at bounding box center [78, 234] width 75 height 13
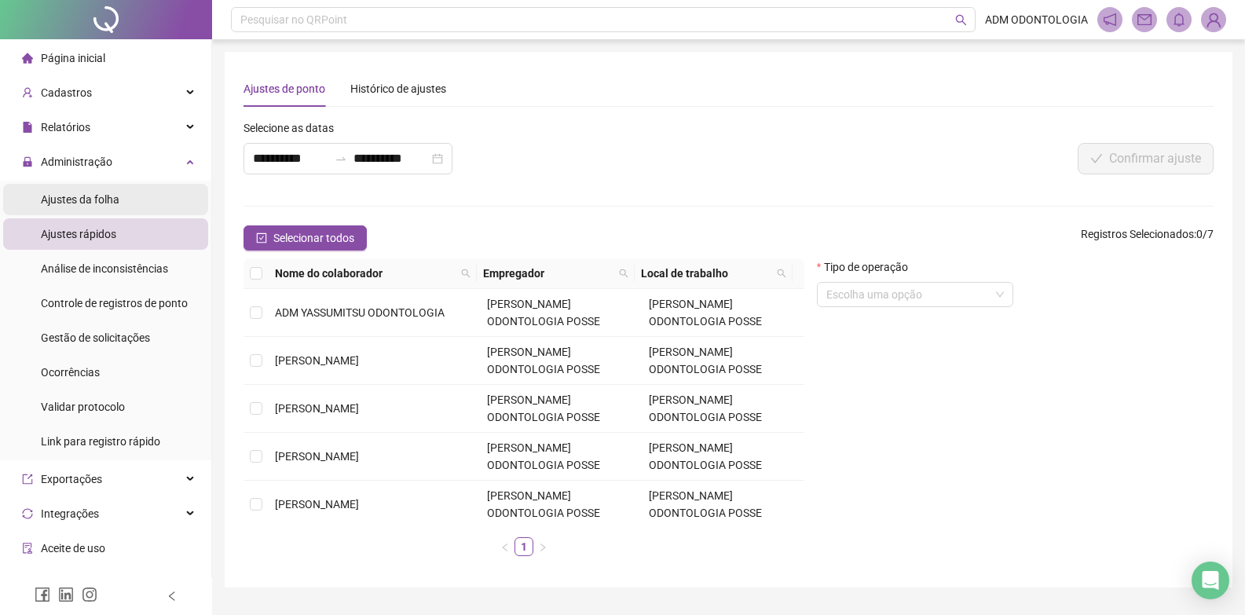
click at [102, 204] on span "Ajustes da folha" at bounding box center [80, 199] width 79 height 13
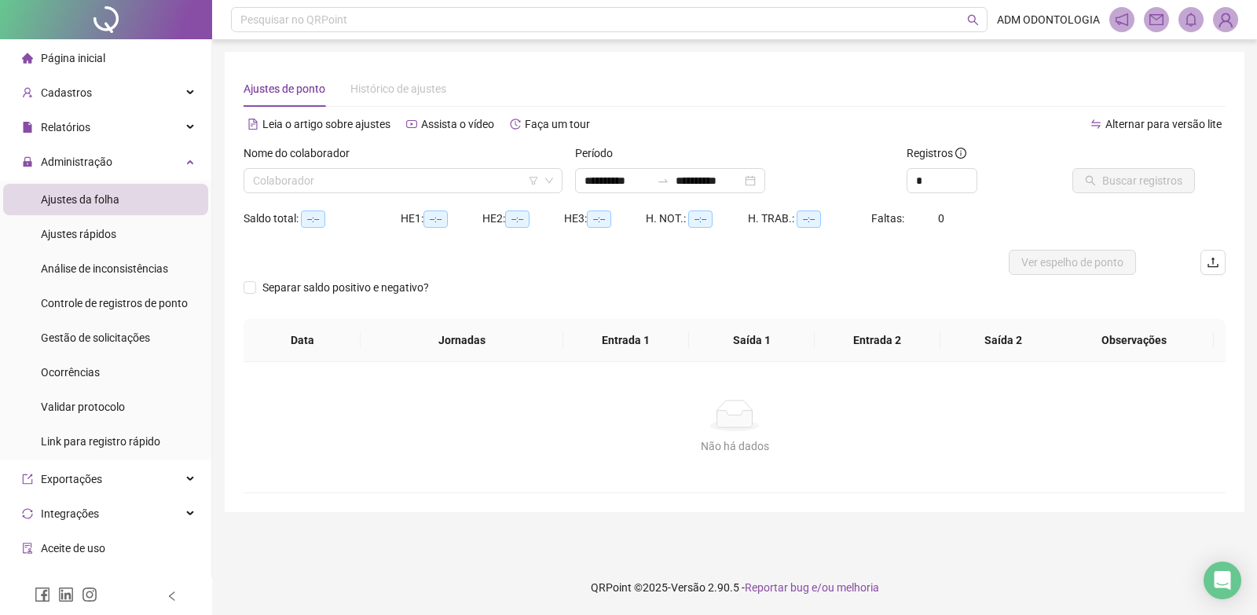
type input "**********"
click at [98, 165] on span "Administração" at bounding box center [77, 162] width 72 height 13
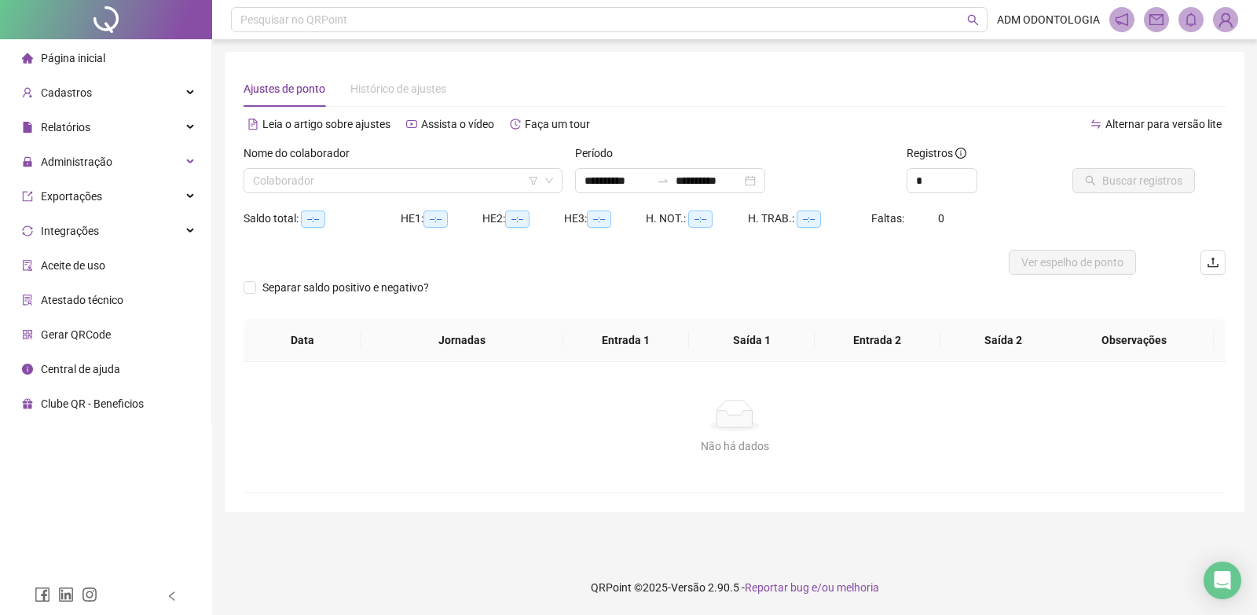
click at [1192, 20] on icon "bell" at bounding box center [1191, 20] width 14 height 14
